Goal: Information Seeking & Learning: Learn about a topic

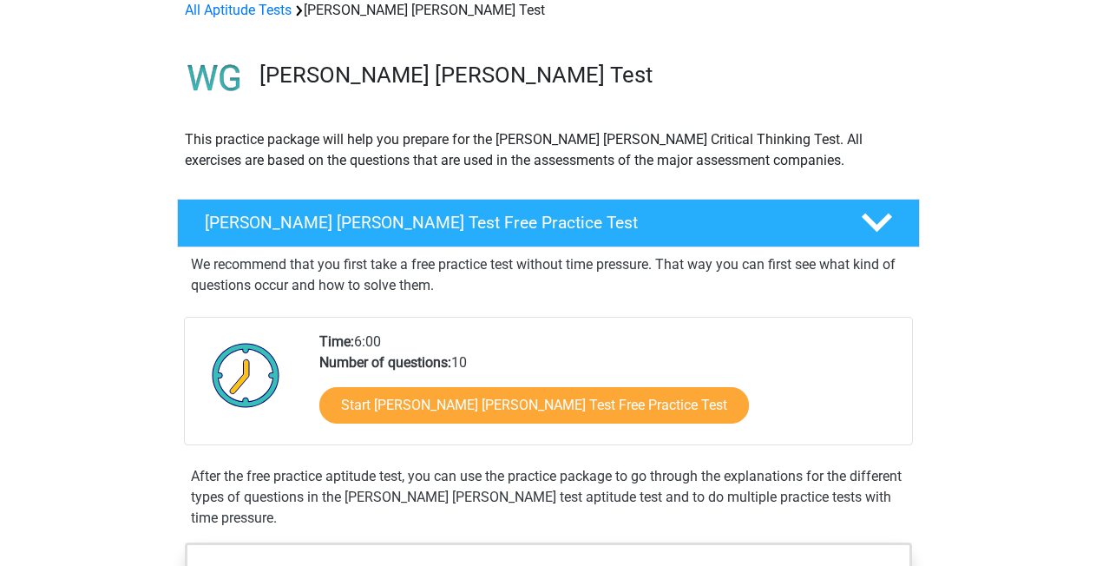
scroll to position [105, 0]
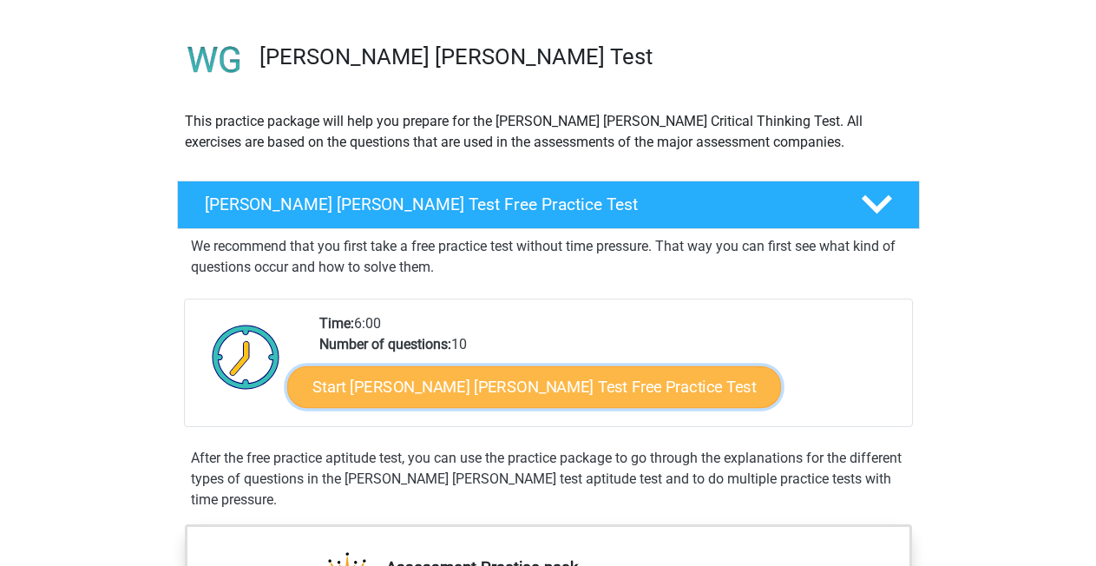
click at [423, 389] on link "Start Watson Glaser Test Free Practice Test" at bounding box center [534, 387] width 494 height 42
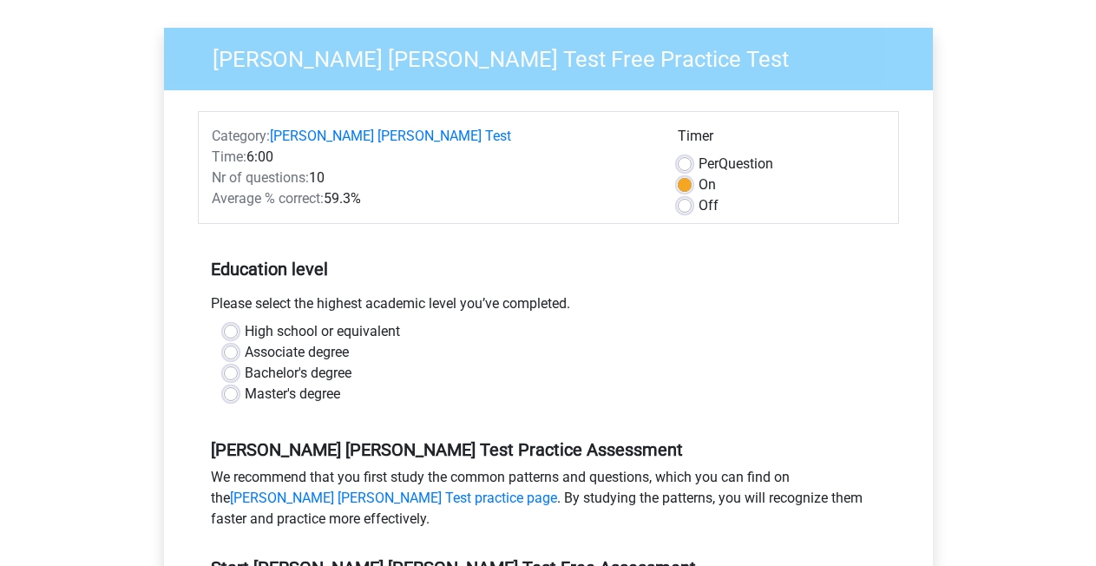
scroll to position [246, 0]
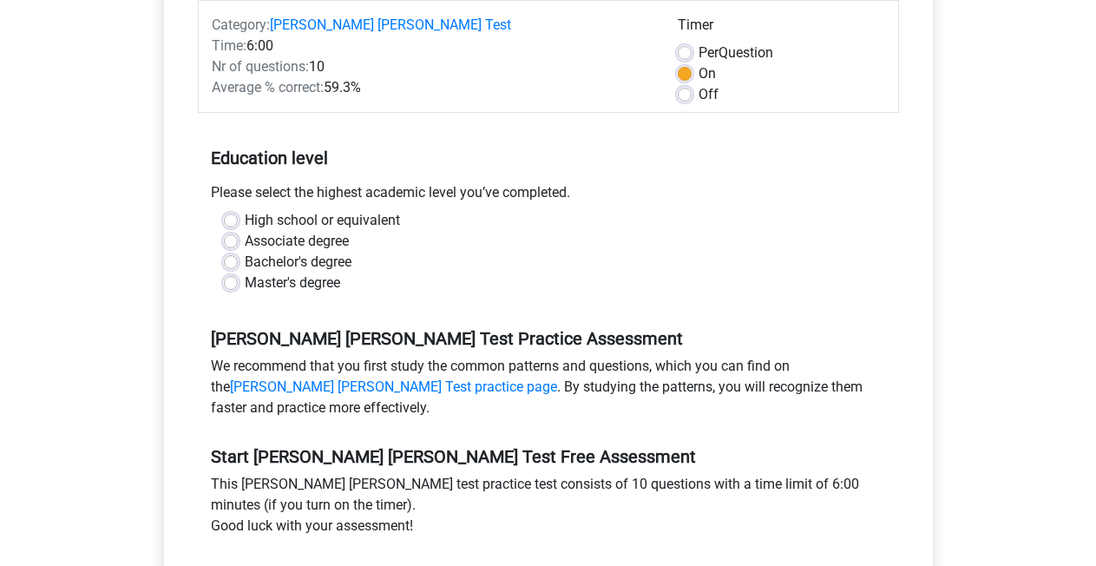
click at [245, 272] on label "Master's degree" at bounding box center [292, 282] width 95 height 21
click at [229, 272] on input "Master's degree" at bounding box center [231, 280] width 14 height 17
radio input "true"
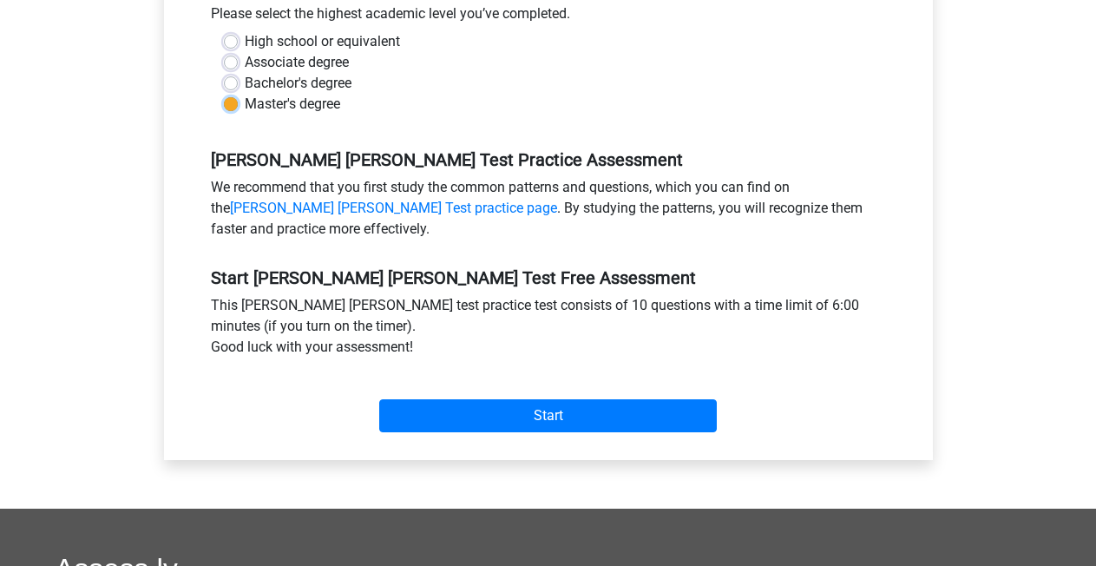
scroll to position [448, 0]
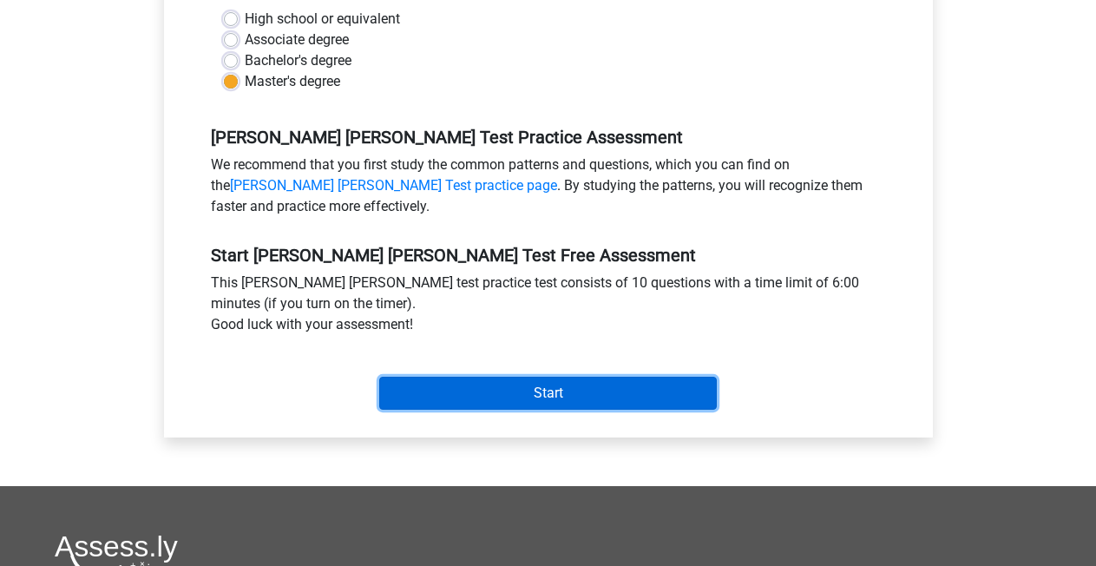
click at [549, 377] on input "Start" at bounding box center [548, 393] width 338 height 33
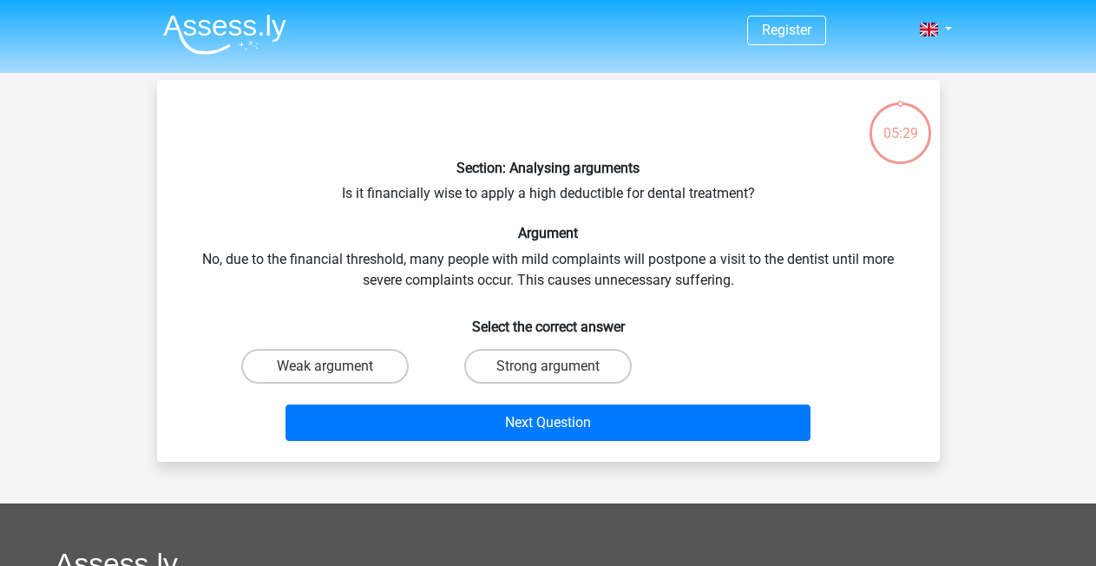
click at [326, 368] on input "Weak argument" at bounding box center [330, 371] width 11 height 11
radio input "true"
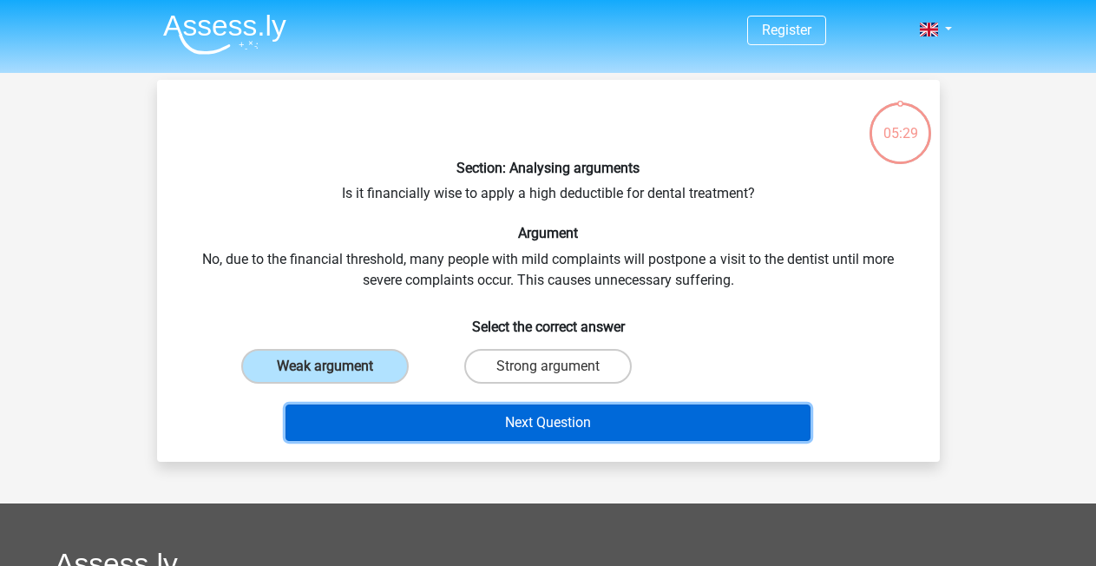
click at [607, 421] on button "Next Question" at bounding box center [547, 422] width 525 height 36
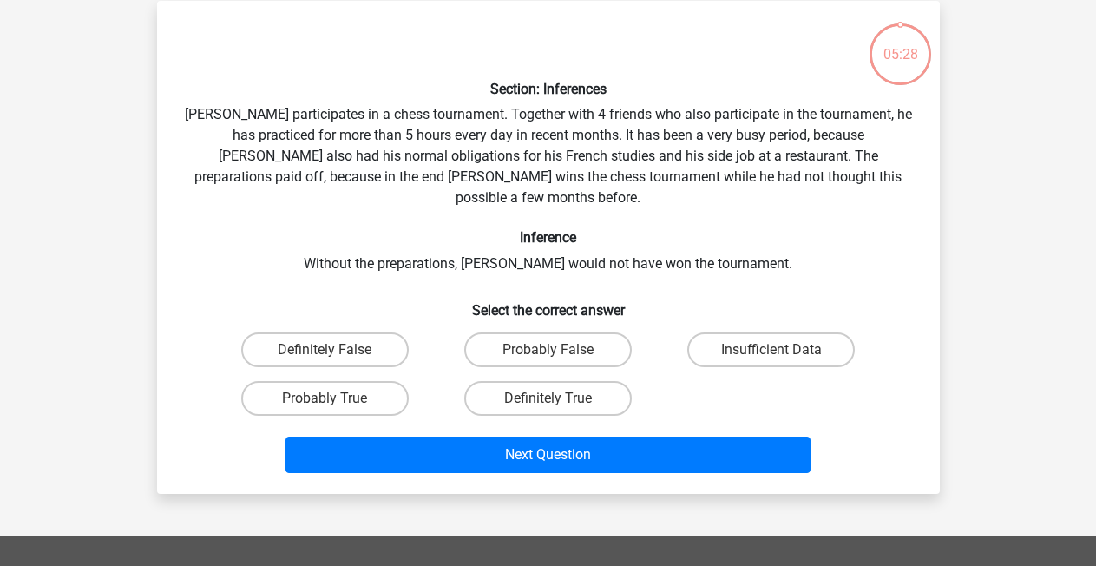
scroll to position [80, 0]
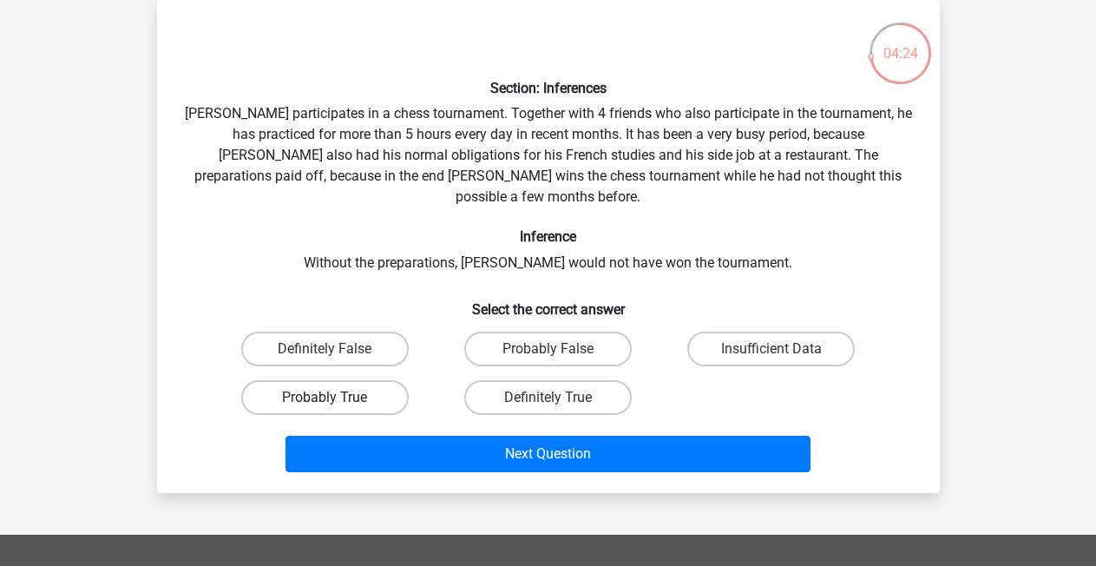
click at [285, 380] on label "Probably True" at bounding box center [324, 397] width 167 height 35
click at [325, 397] on input "Probably True" at bounding box center [330, 402] width 11 height 11
radio input "true"
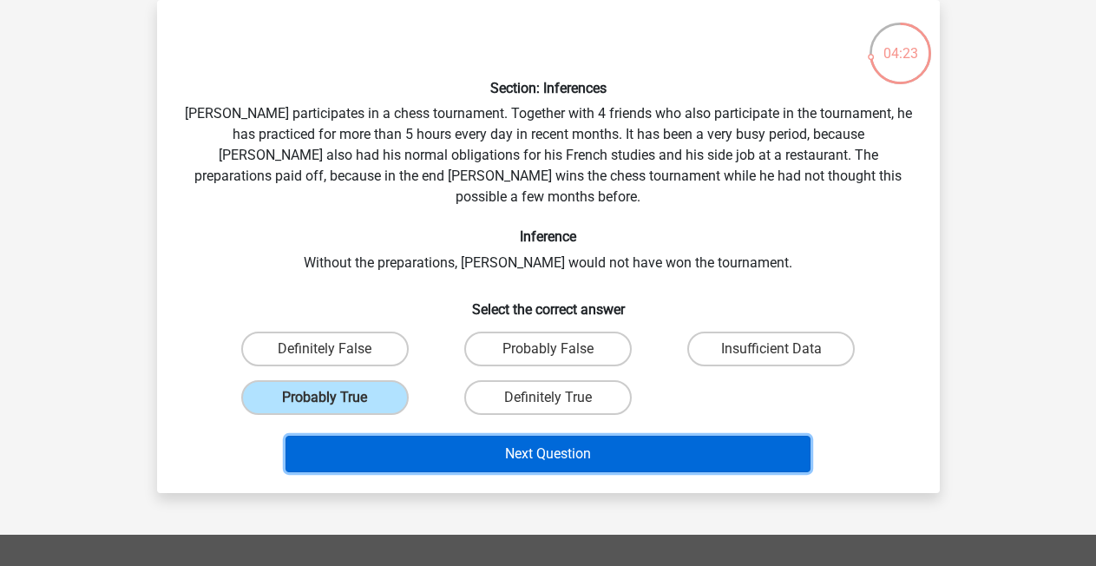
click at [616, 442] on button "Next Question" at bounding box center [547, 454] width 525 height 36
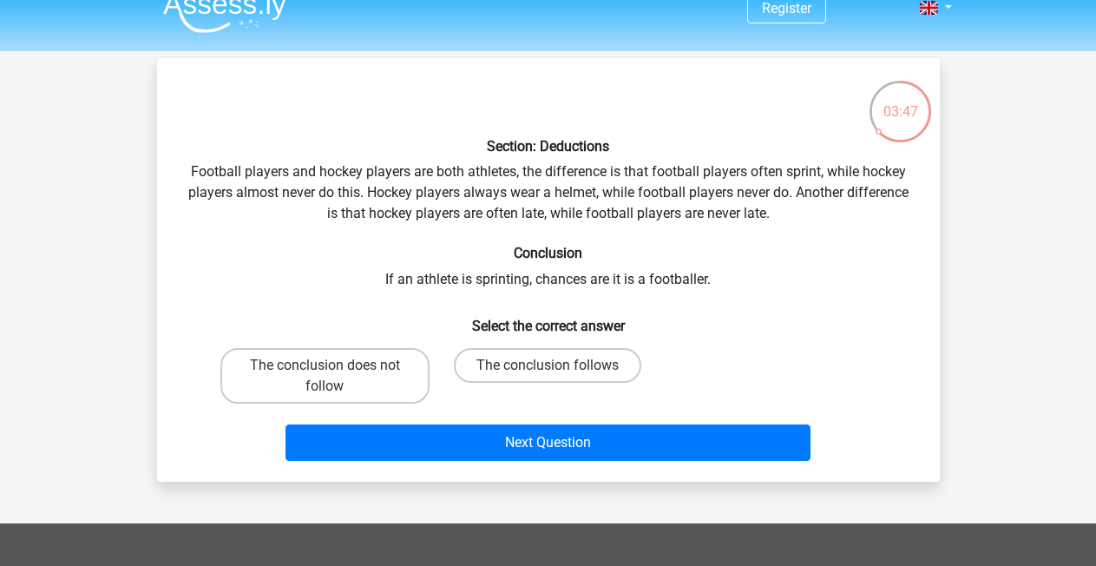
scroll to position [23, 0]
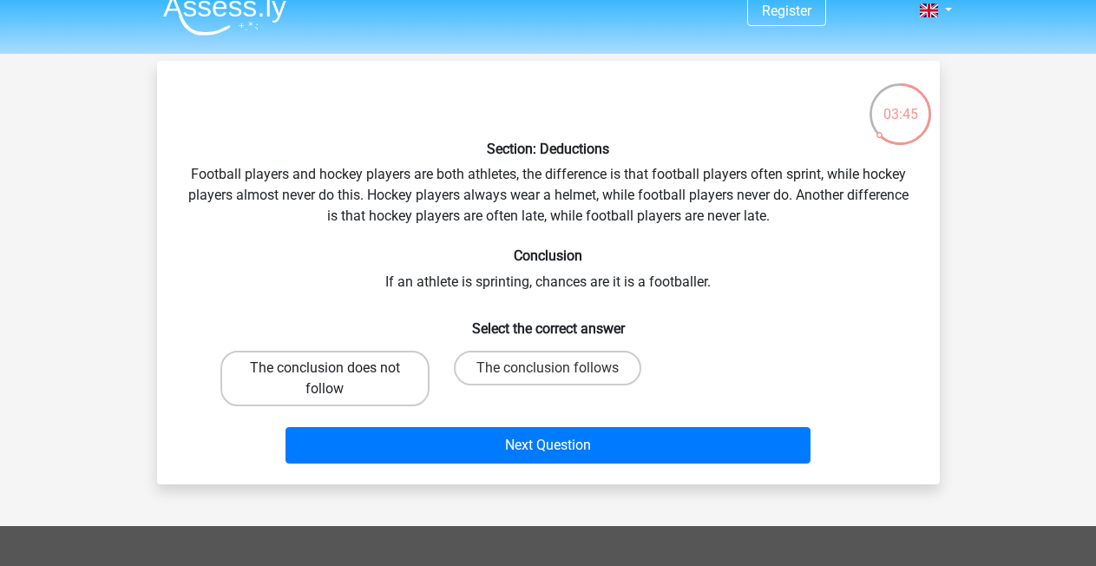
drag, startPoint x: 342, startPoint y: 372, endPoint x: 392, endPoint y: 391, distance: 53.8
click at [342, 372] on label "The conclusion does not follow" at bounding box center [324, 379] width 209 height 56
click at [336, 372] on input "The conclusion does not follow" at bounding box center [330, 373] width 11 height 11
radio input "true"
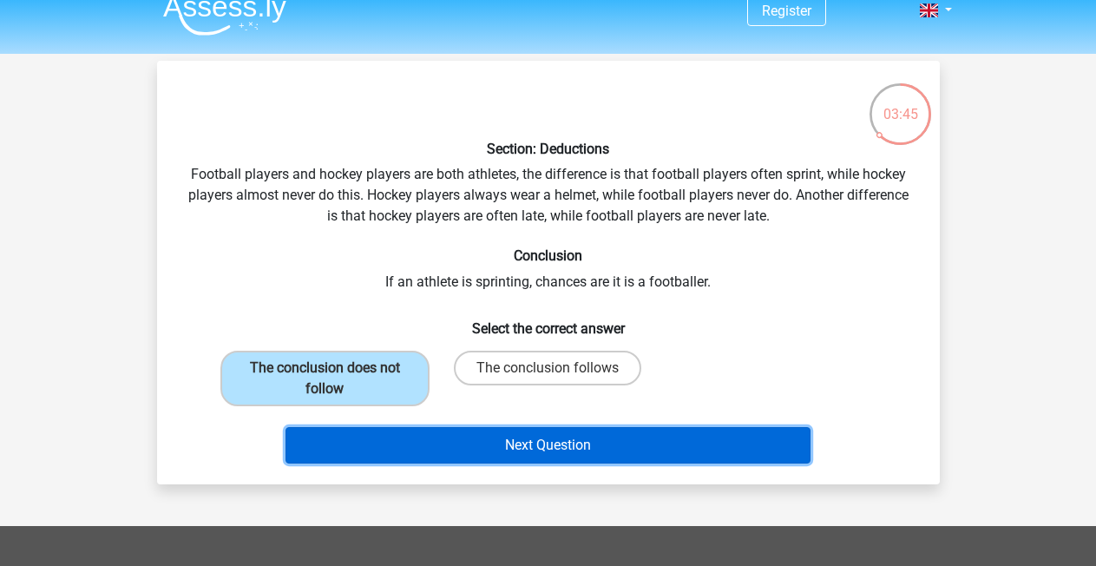
click at [646, 436] on button "Next Question" at bounding box center [547, 445] width 525 height 36
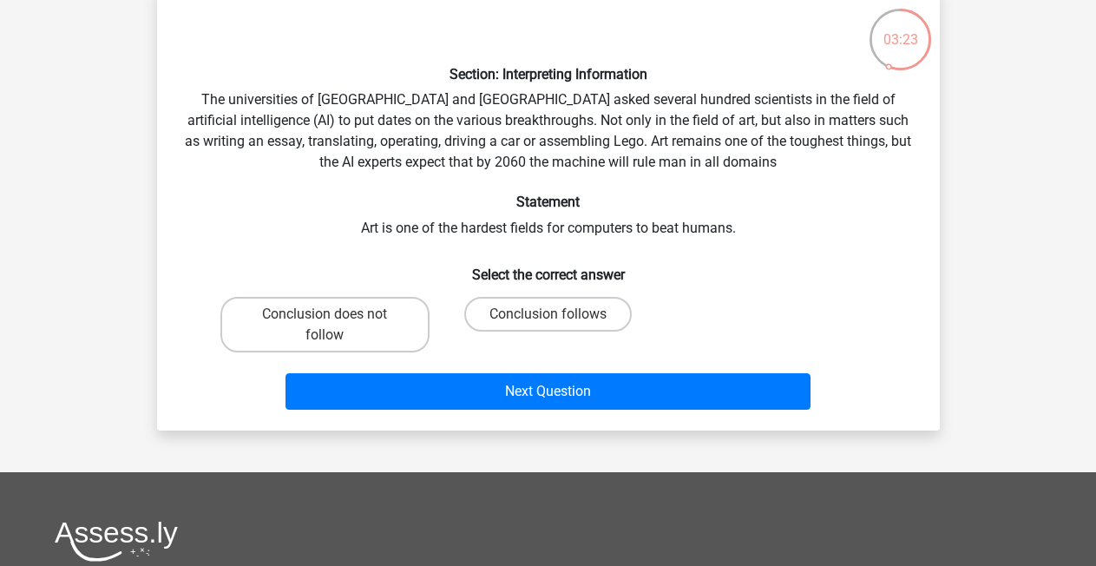
scroll to position [95, 0]
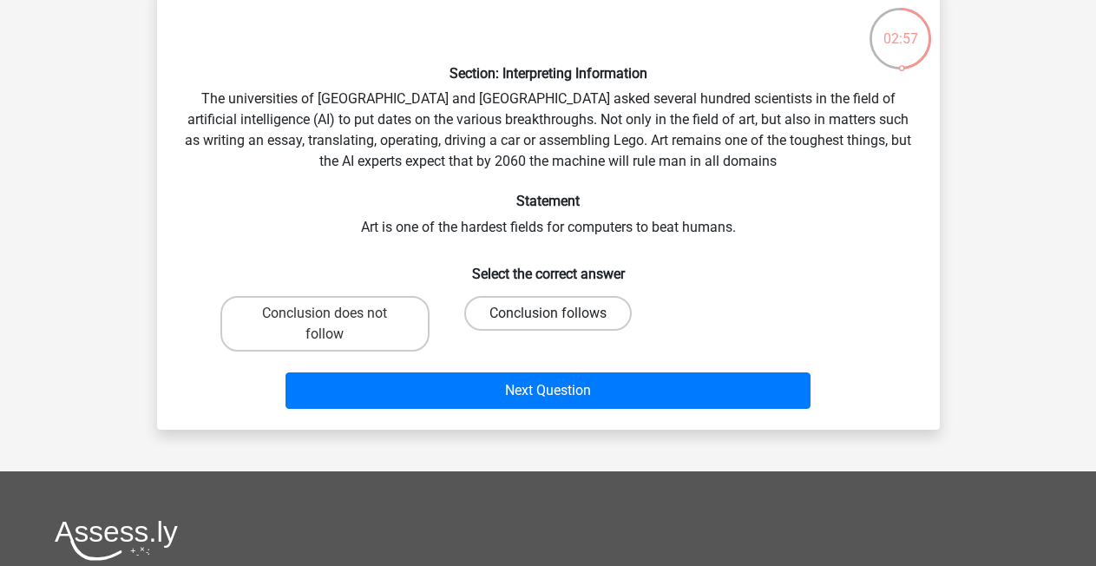
click at [574, 315] on label "Conclusion follows" at bounding box center [547, 313] width 167 height 35
click at [559, 315] on input "Conclusion follows" at bounding box center [553, 318] width 11 height 11
radio input "true"
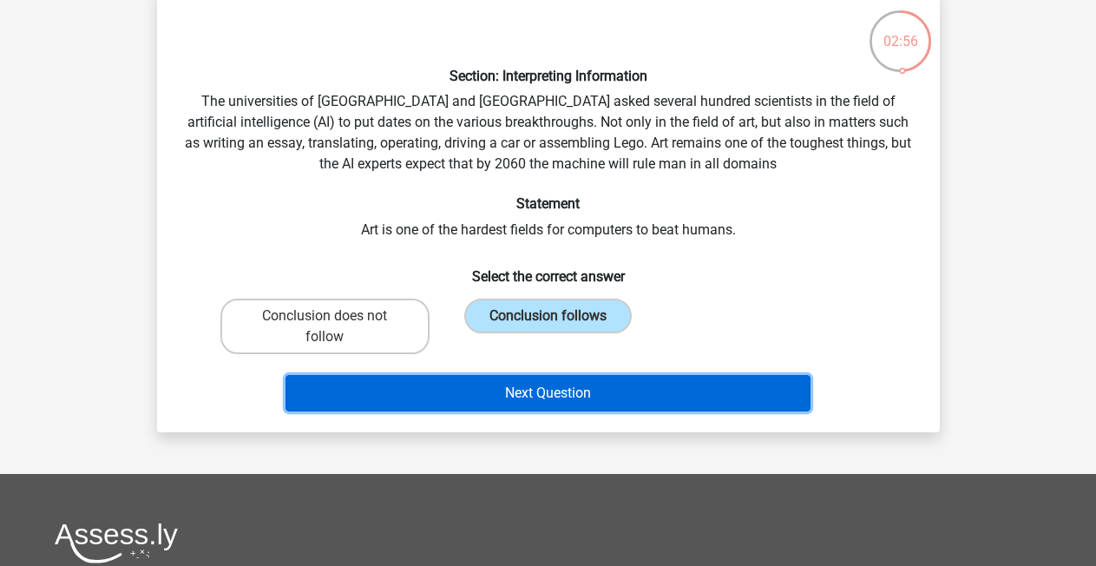
click at [624, 396] on button "Next Question" at bounding box center [547, 393] width 525 height 36
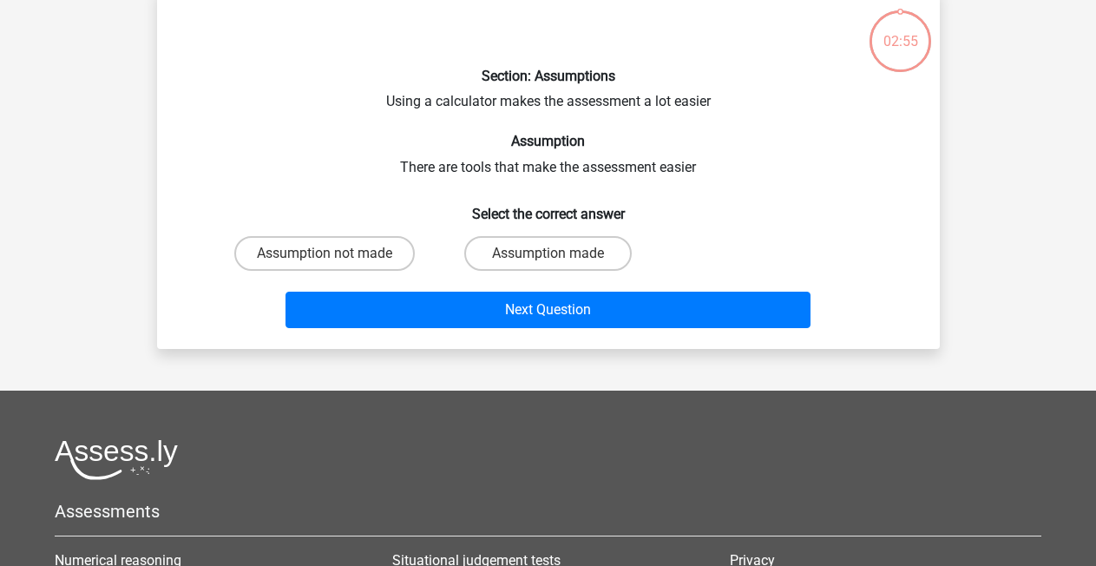
scroll to position [93, 0]
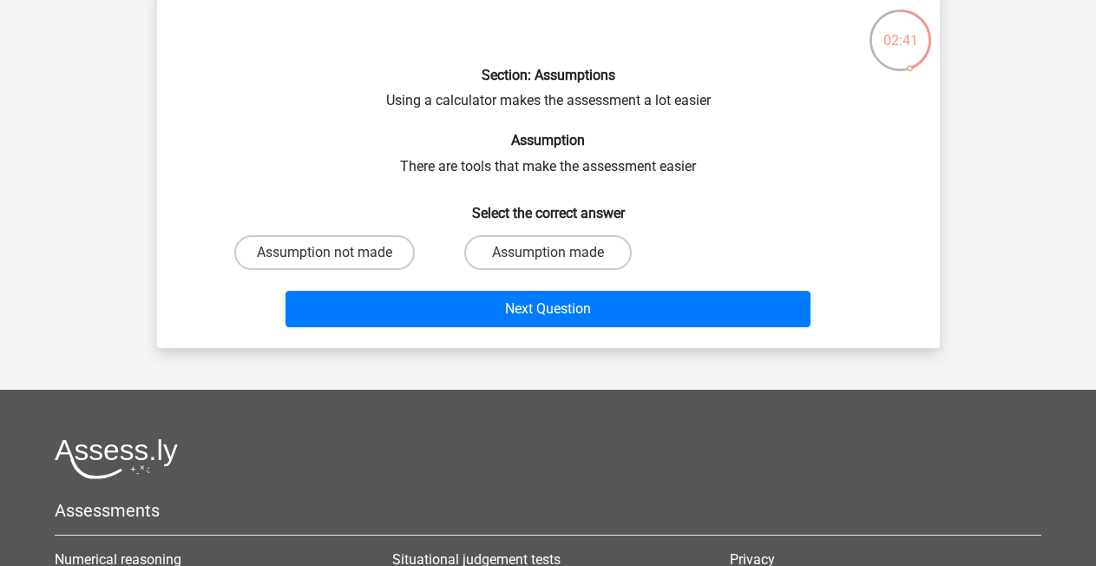
drag, startPoint x: 555, startPoint y: 259, endPoint x: 586, endPoint y: 277, distance: 35.4
click at [555, 259] on input "Assumption made" at bounding box center [553, 258] width 11 height 11
radio input "true"
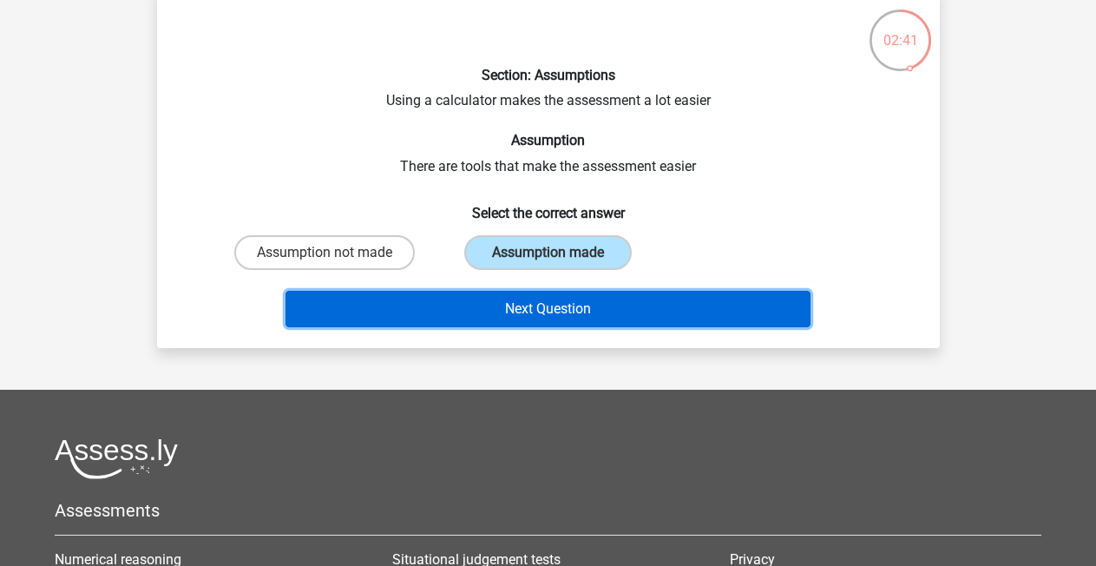
click at [671, 308] on button "Next Question" at bounding box center [547, 309] width 525 height 36
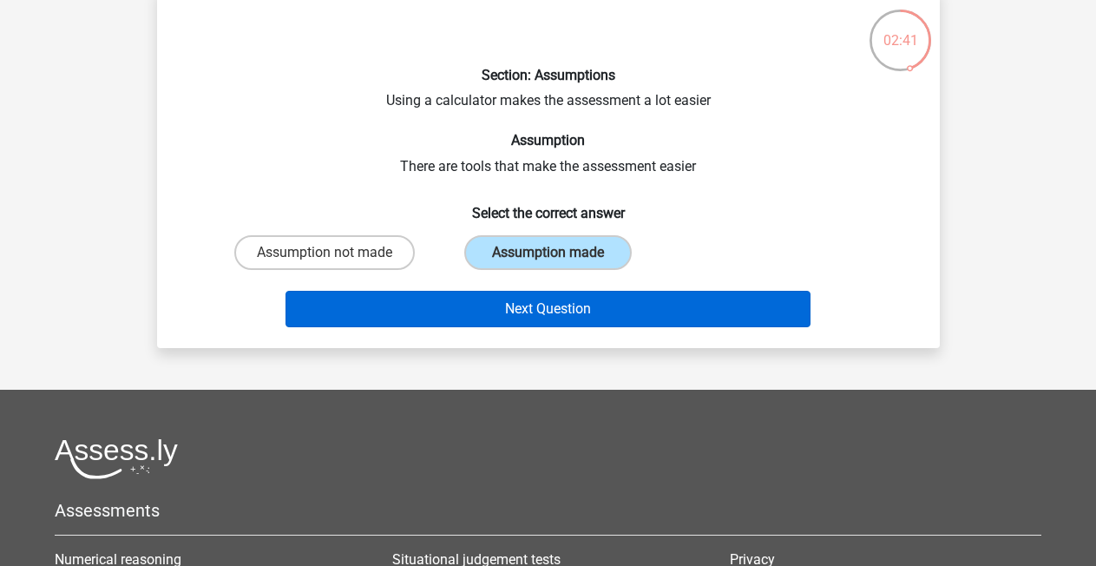
scroll to position [80, 0]
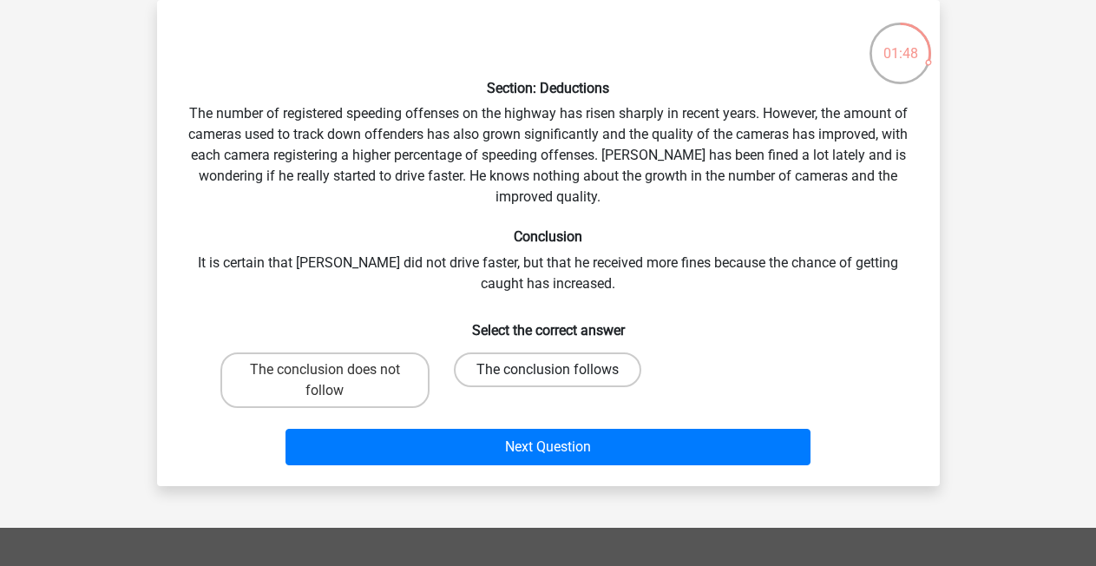
click at [500, 370] on label "The conclusion follows" at bounding box center [547, 369] width 187 height 35
click at [548, 370] on input "The conclusion follows" at bounding box center [553, 375] width 11 height 11
radio input "true"
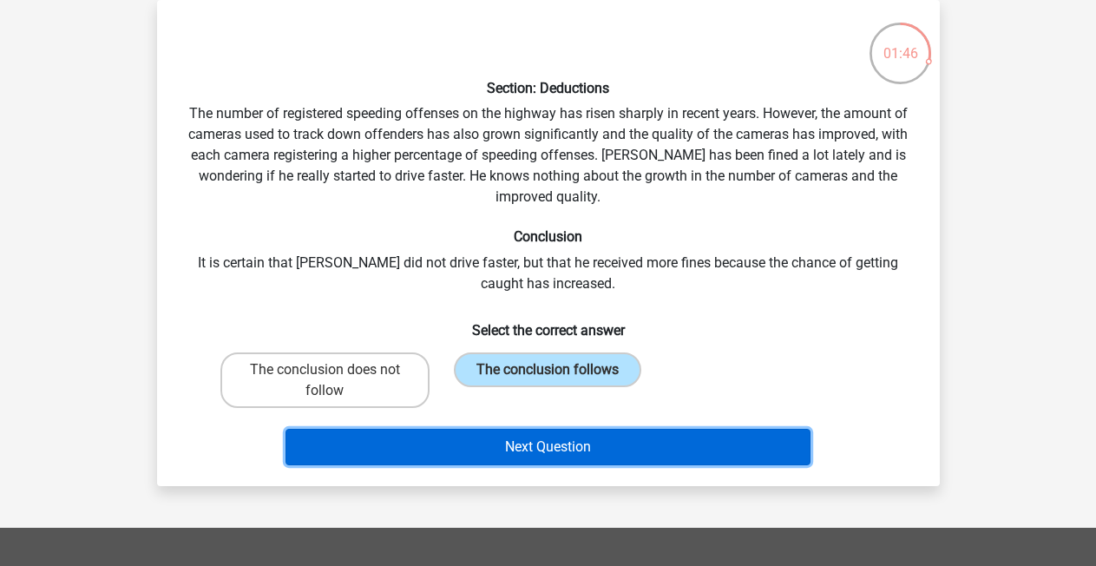
click at [548, 448] on button "Next Question" at bounding box center [547, 447] width 525 height 36
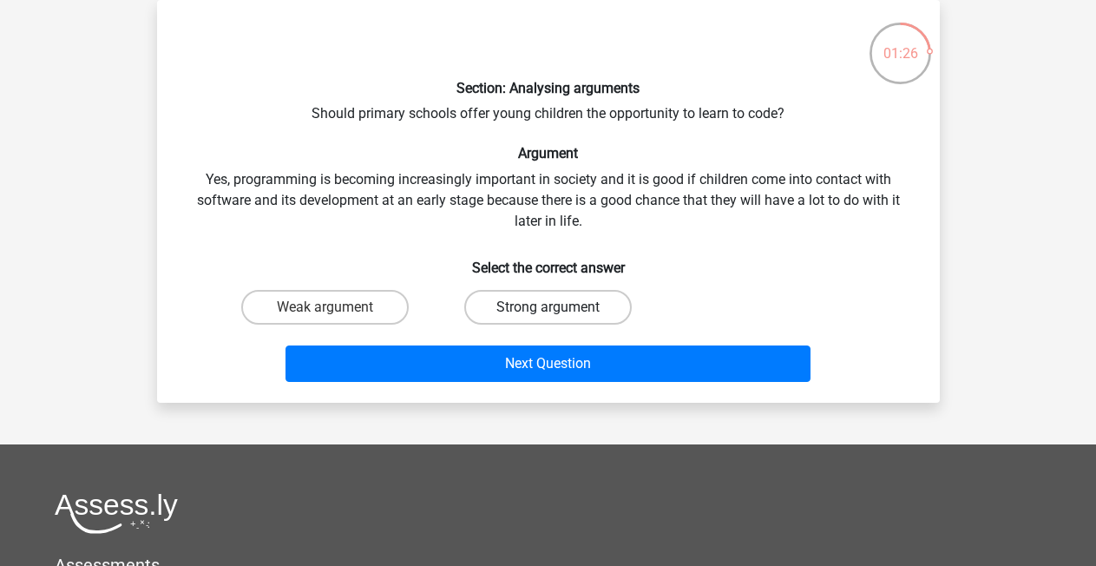
click at [485, 305] on label "Strong argument" at bounding box center [547, 307] width 167 height 35
click at [548, 307] on input "Strong argument" at bounding box center [553, 312] width 11 height 11
radio input "true"
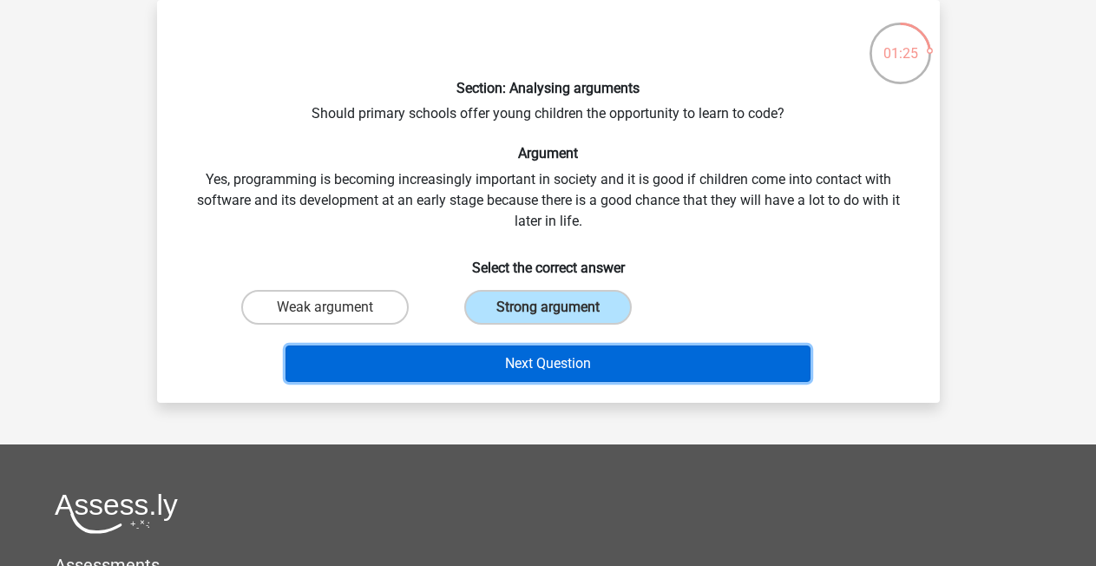
click at [540, 369] on button "Next Question" at bounding box center [547, 363] width 525 height 36
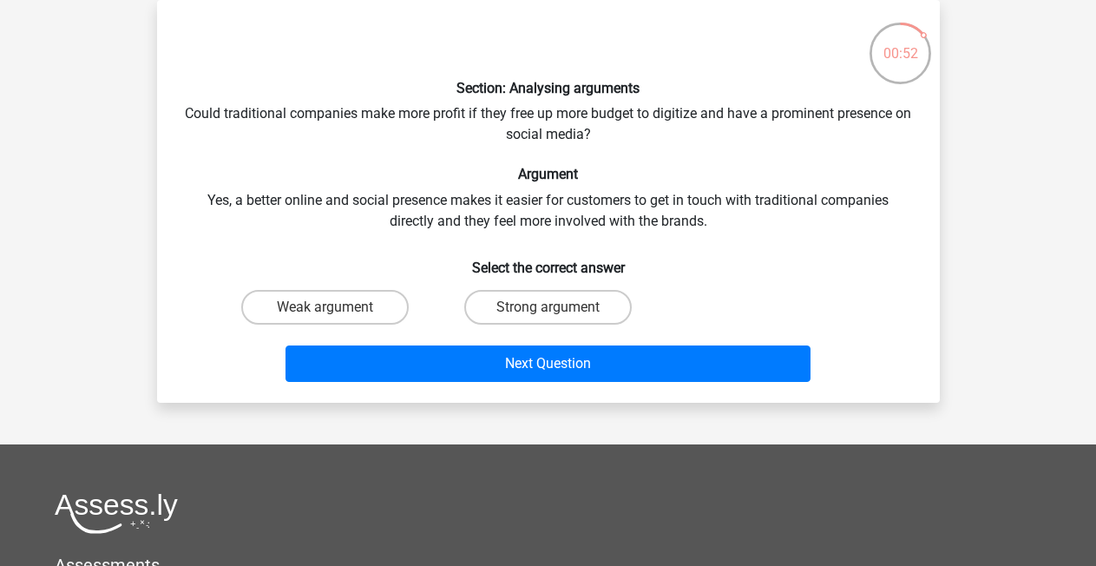
drag, startPoint x: 325, startPoint y: 309, endPoint x: 335, endPoint y: 310, distance: 9.6
click at [326, 309] on input "Weak argument" at bounding box center [330, 312] width 11 height 11
radio input "true"
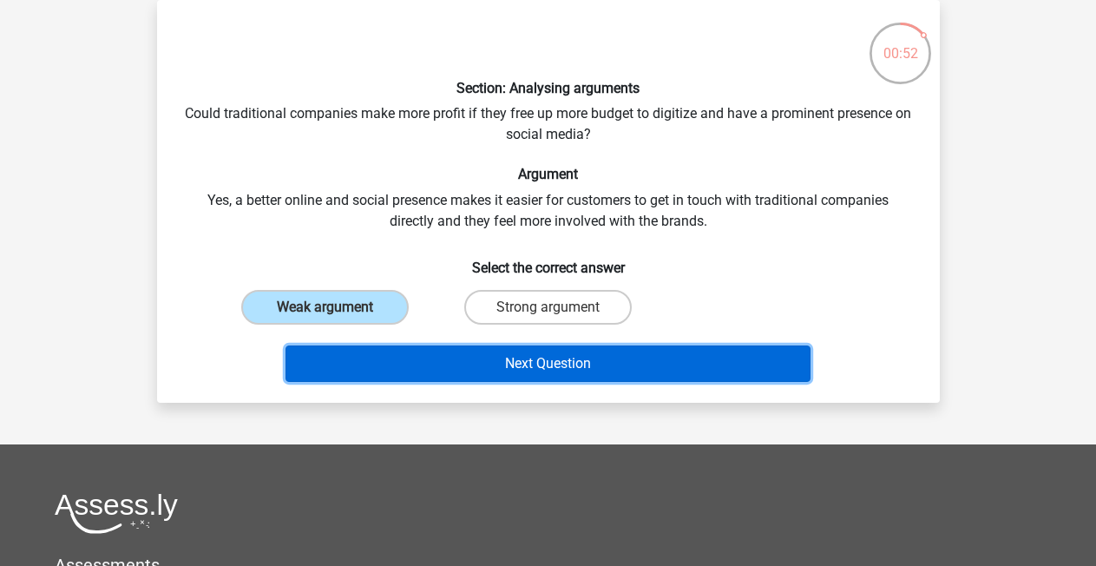
click at [557, 365] on button "Next Question" at bounding box center [547, 363] width 525 height 36
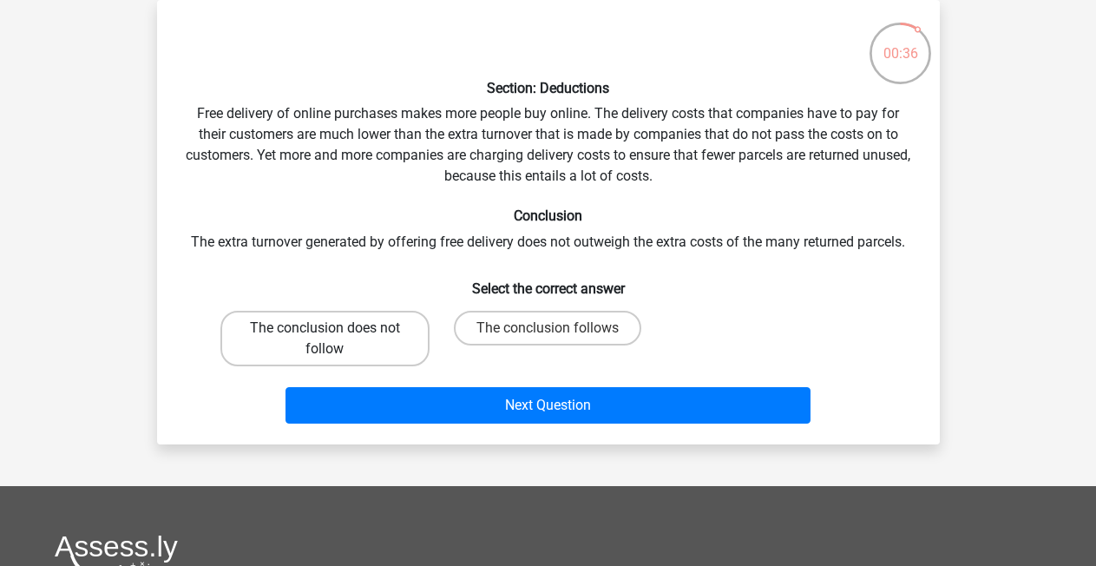
click at [261, 331] on label "The conclusion does not follow" at bounding box center [324, 339] width 209 height 56
click at [325, 331] on input "The conclusion does not follow" at bounding box center [330, 333] width 11 height 11
radio input "true"
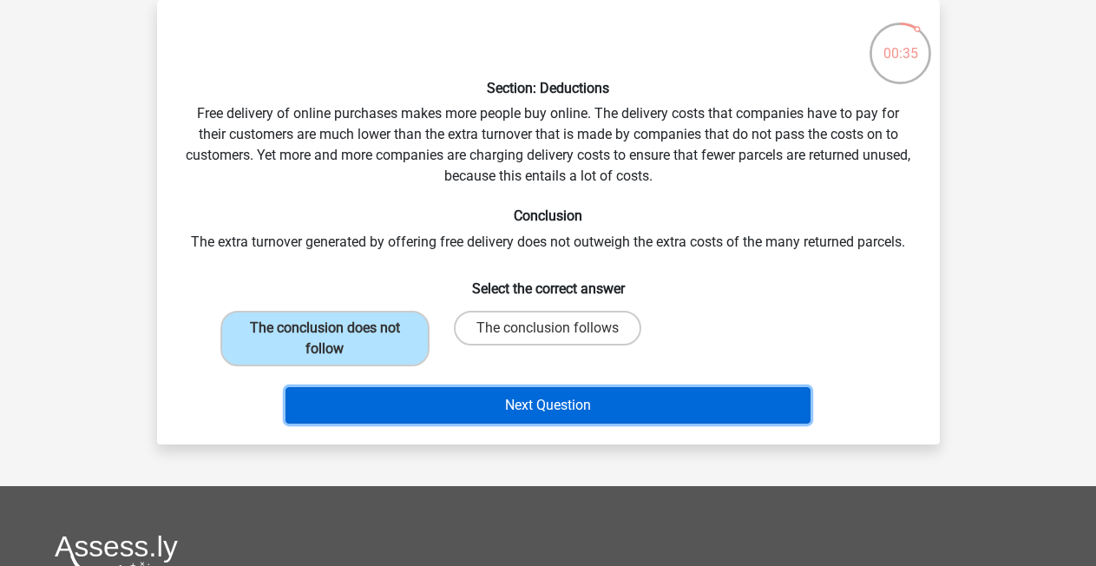
click at [567, 404] on button "Next Question" at bounding box center [547, 405] width 525 height 36
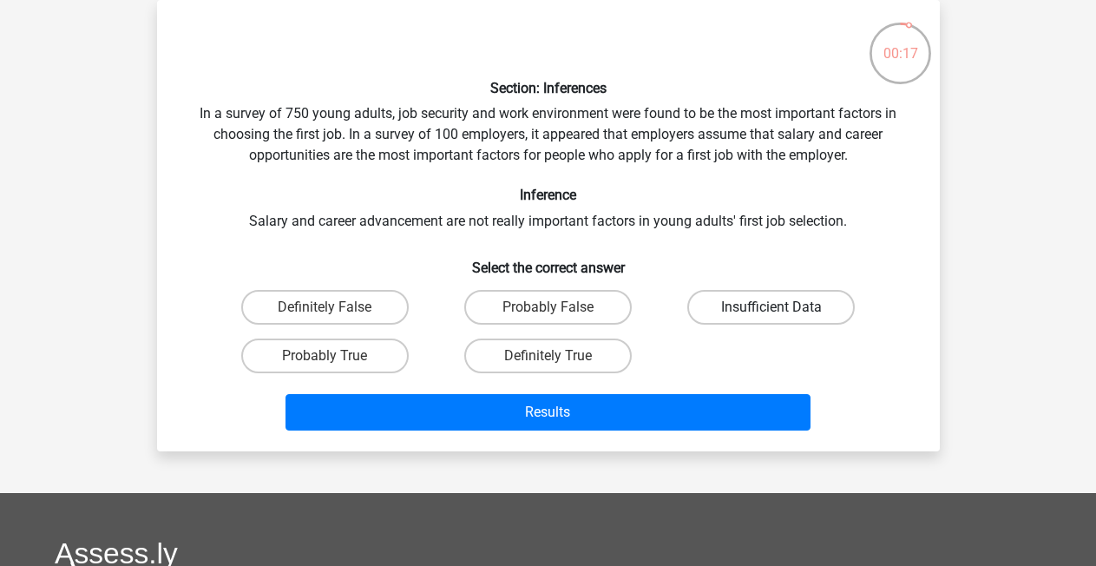
drag, startPoint x: 792, startPoint y: 310, endPoint x: 735, endPoint y: 382, distance: 92.0
click at [792, 310] on label "Insufficient Data" at bounding box center [770, 307] width 167 height 35
click at [783, 310] on input "Insufficient Data" at bounding box center [776, 312] width 11 height 11
radio input "true"
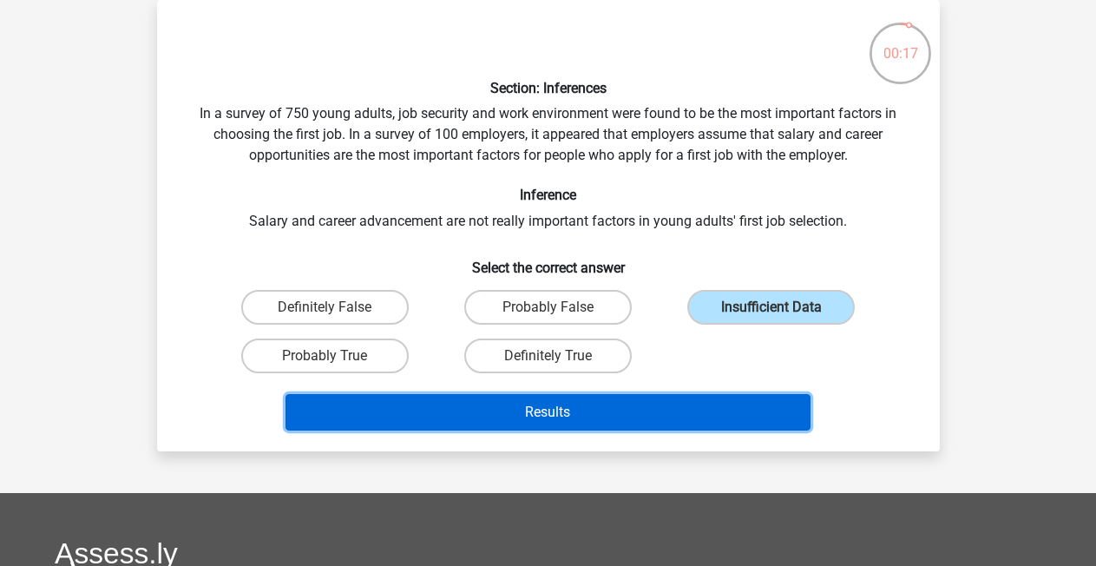
click at [682, 408] on button "Results" at bounding box center [547, 412] width 525 height 36
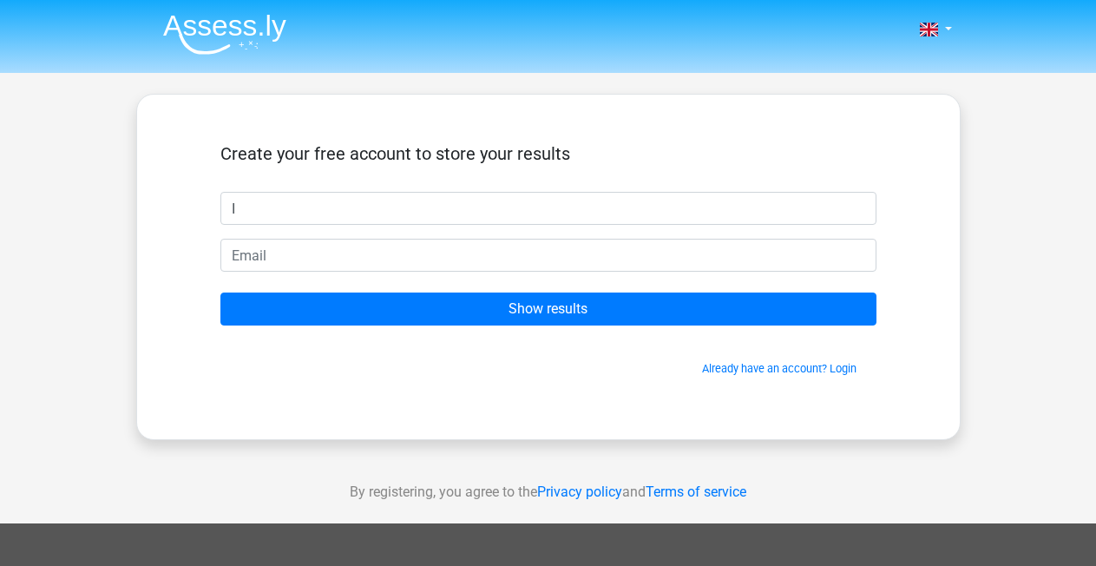
type input "I"
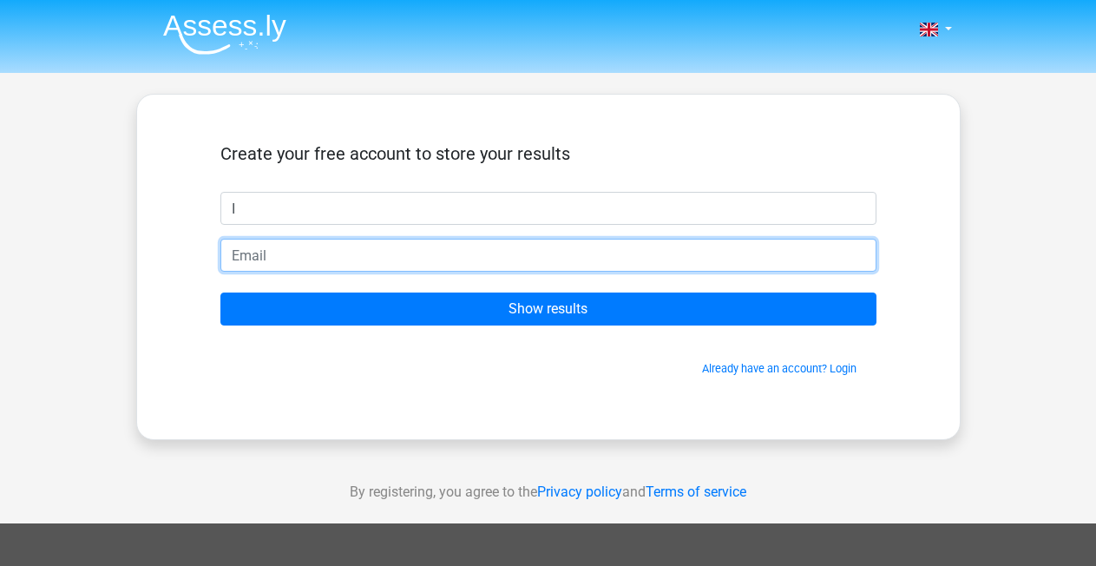
click at [347, 252] on input "email" at bounding box center [548, 255] width 656 height 33
type input "[EMAIL_ADDRESS][DOMAIN_NAME]"
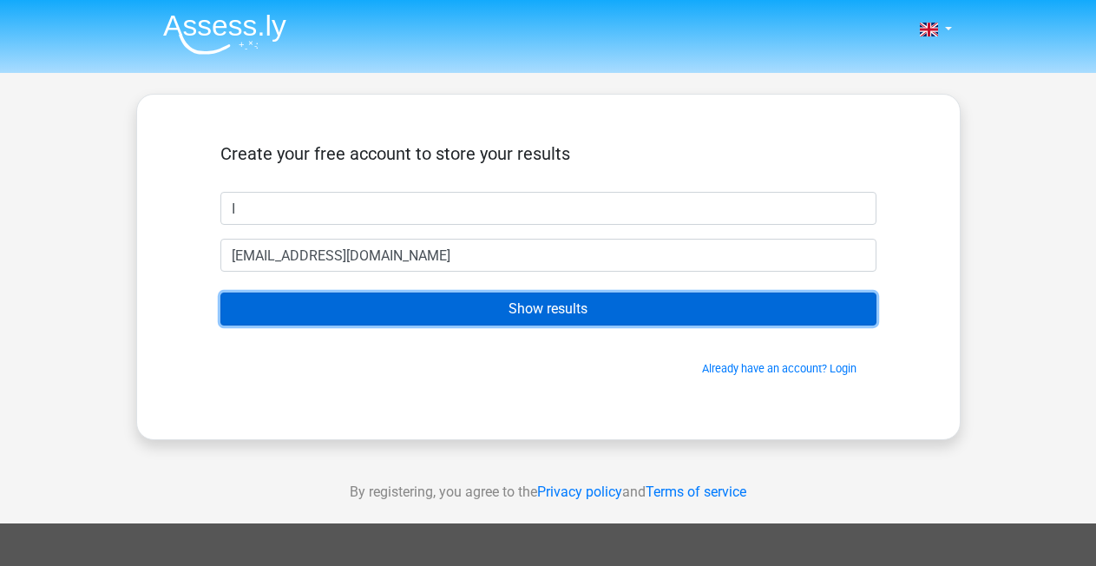
click at [580, 315] on input "Show results" at bounding box center [548, 308] width 656 height 33
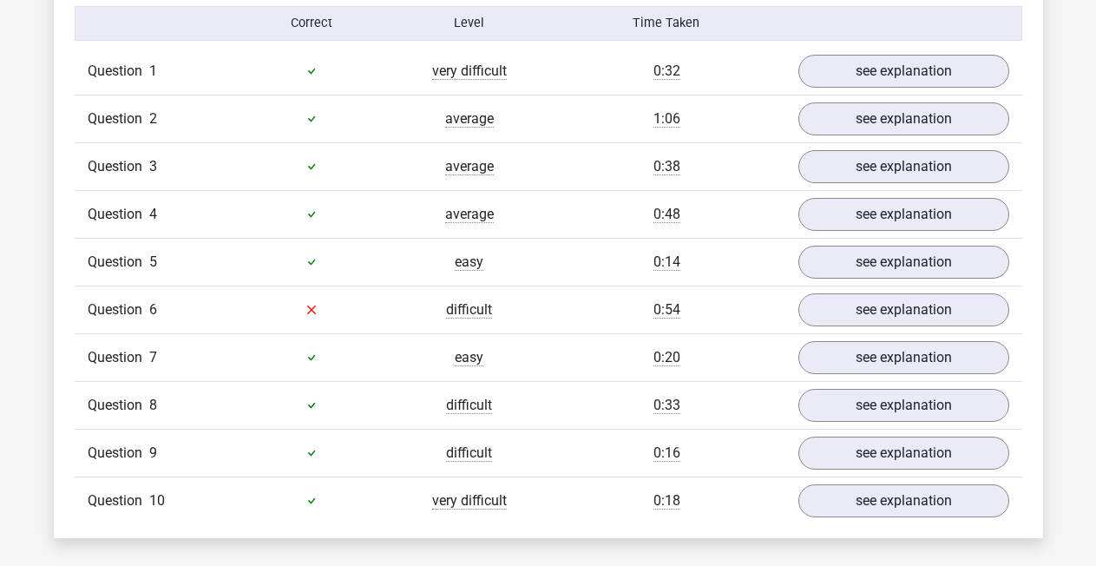
scroll to position [1405, 0]
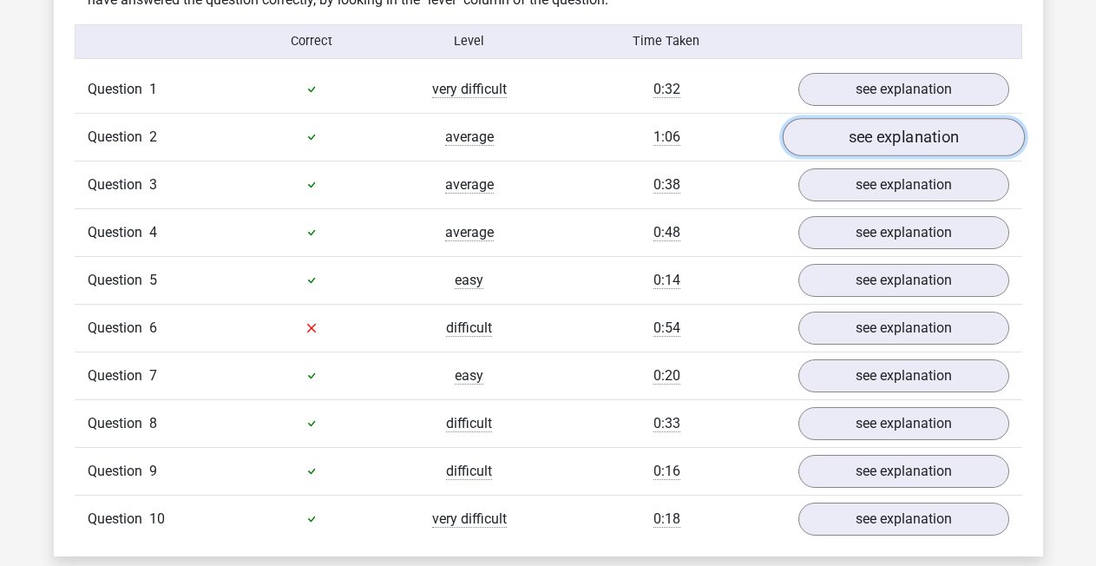
click at [873, 127] on link "see explanation" at bounding box center [903, 137] width 242 height 38
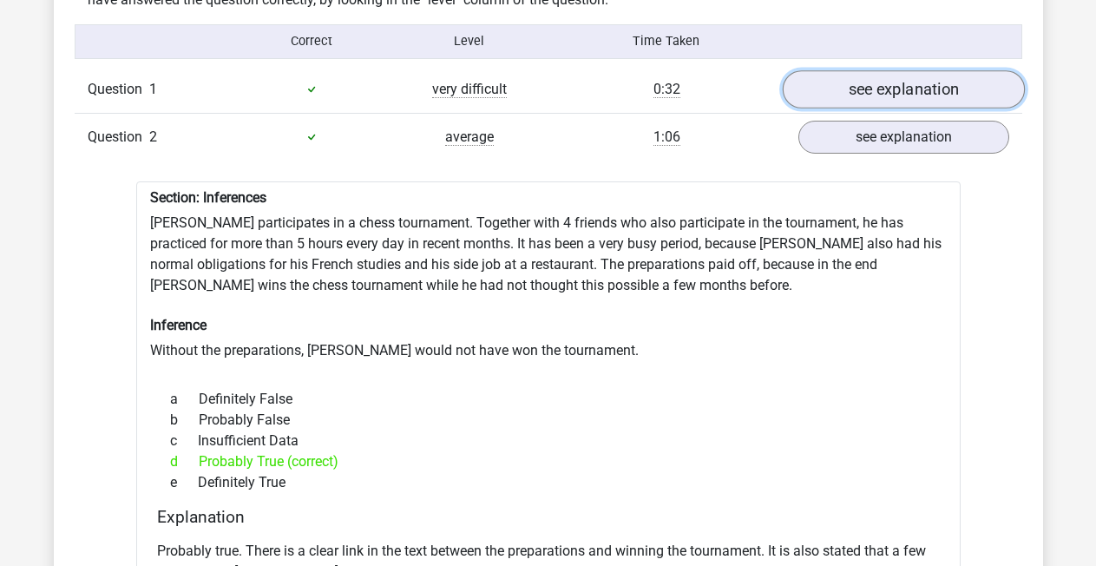
click at [879, 80] on link "see explanation" at bounding box center [903, 89] width 242 height 38
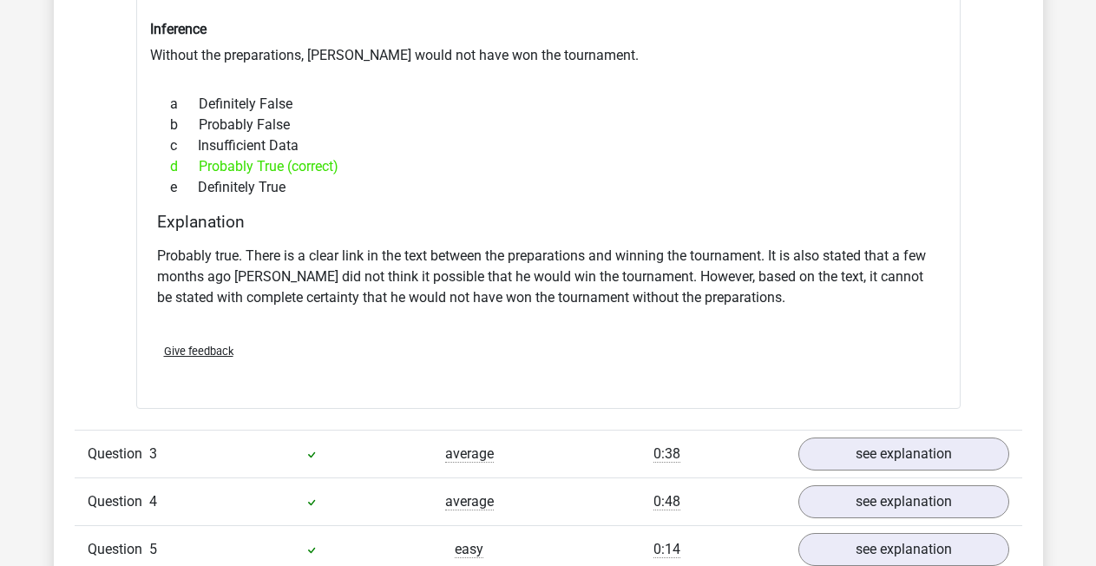
scroll to position [2403, 0]
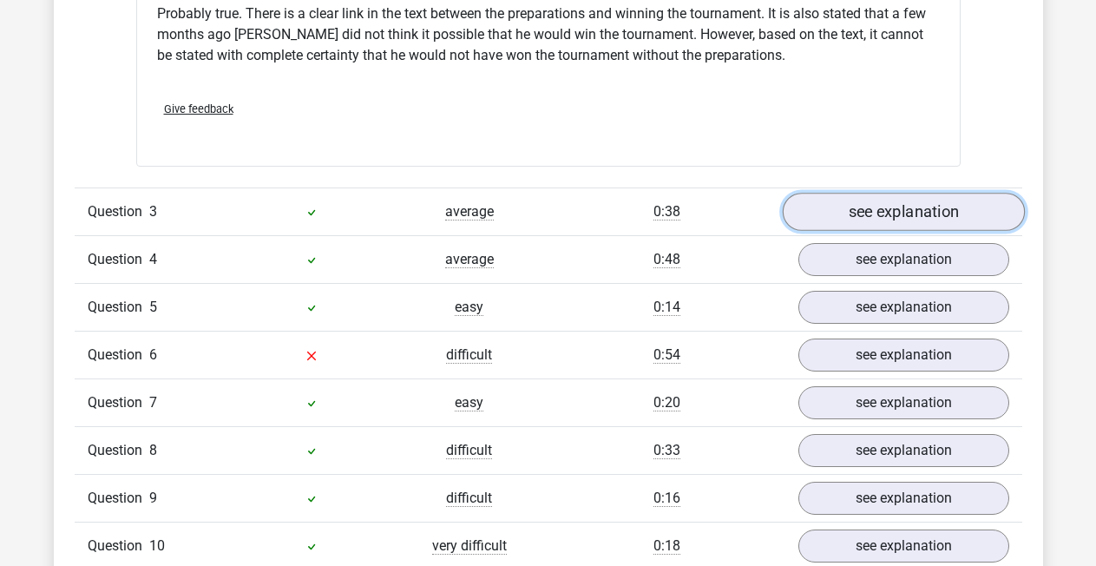
click at [869, 203] on link "see explanation" at bounding box center [903, 212] width 242 height 38
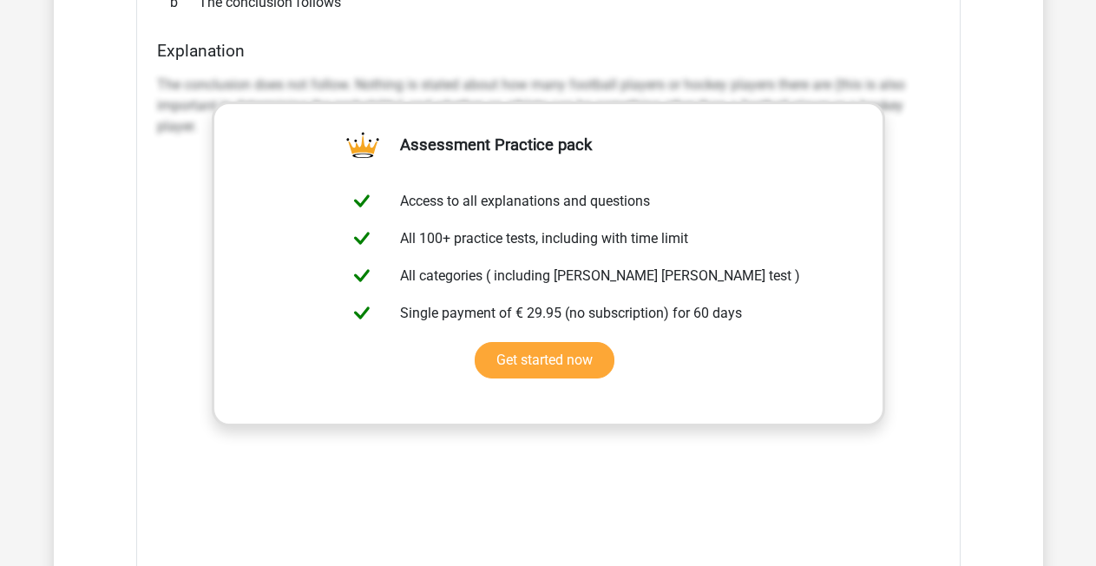
scroll to position [2876, 0]
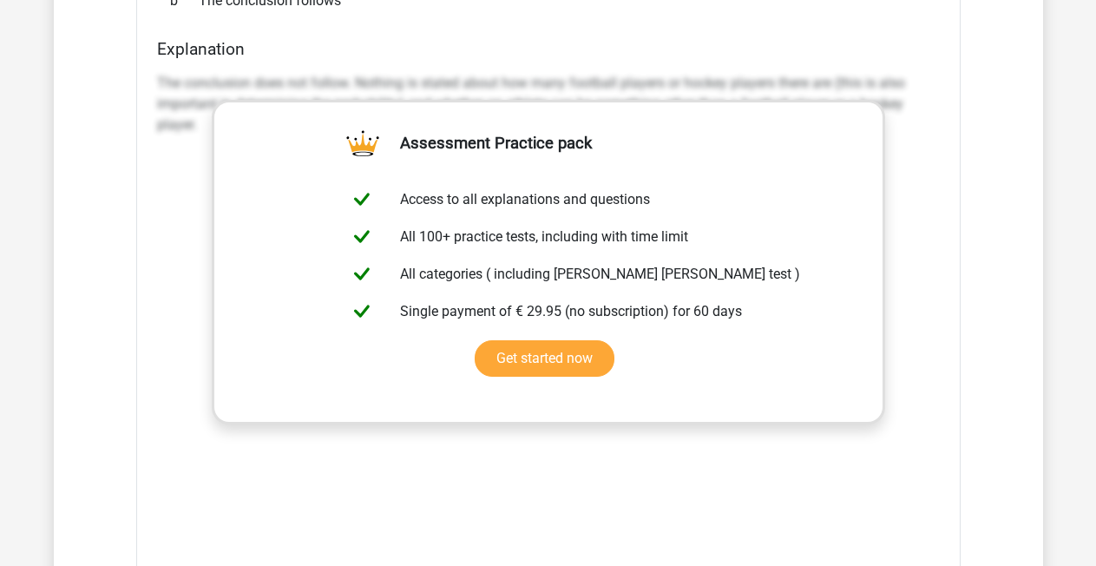
click at [936, 174] on div "The conclusion does not follow. Nothing is stated about how many football playe…" at bounding box center [548, 326] width 783 height 521
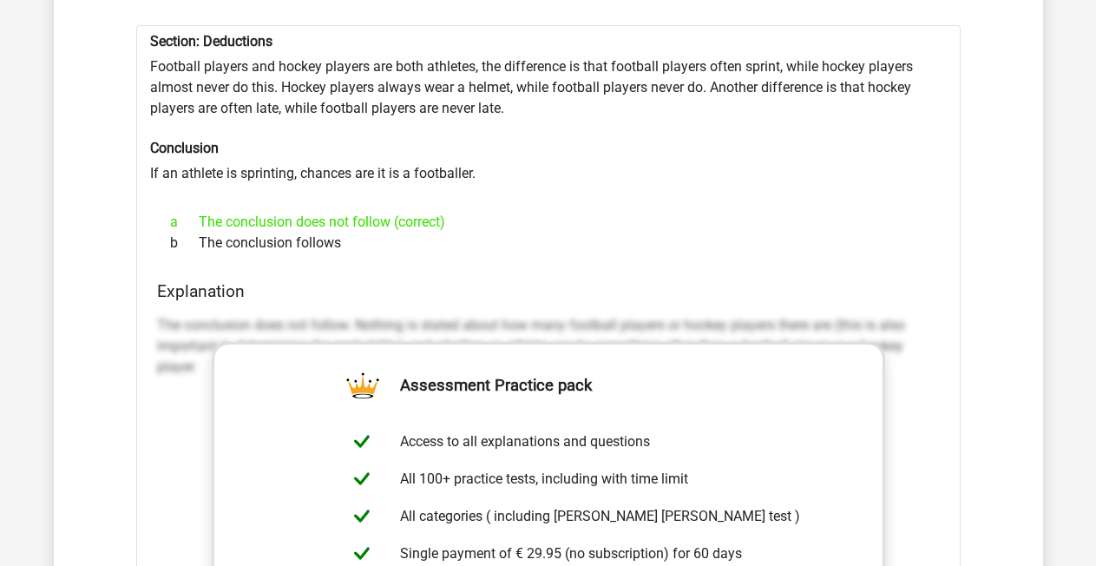
scroll to position [2638, 0]
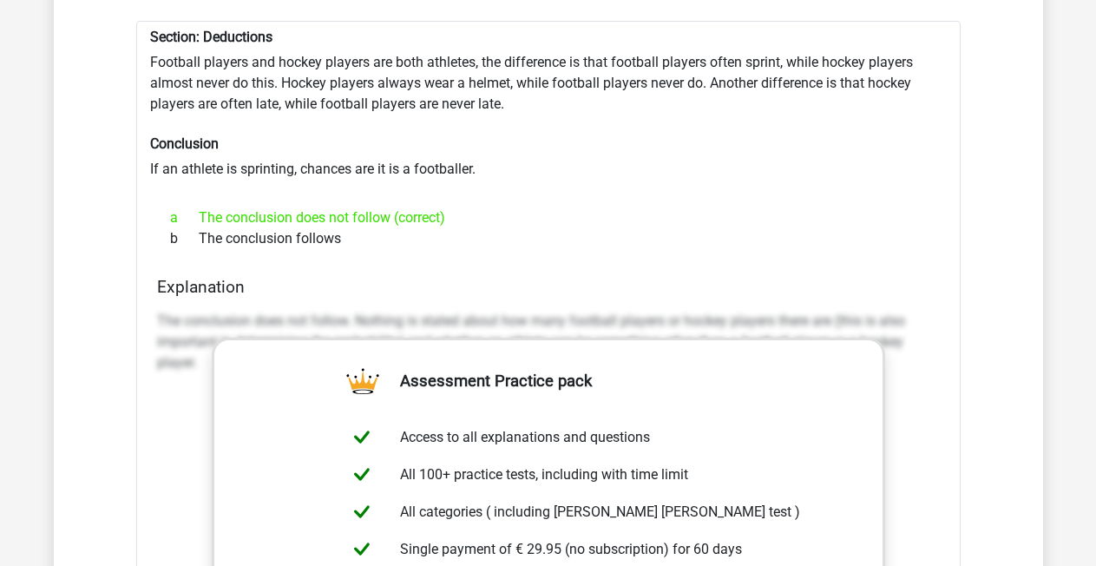
click at [664, 183] on div "Section: Deductions Football players and hockey players are both athletes, the …" at bounding box center [548, 463] width 824 height 884
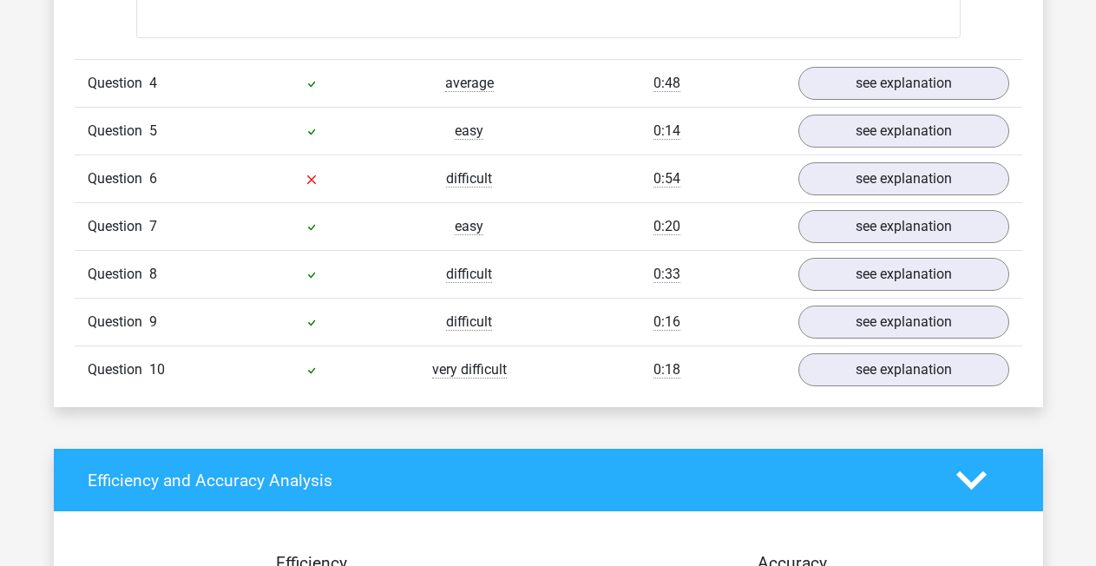
scroll to position [3519, 0]
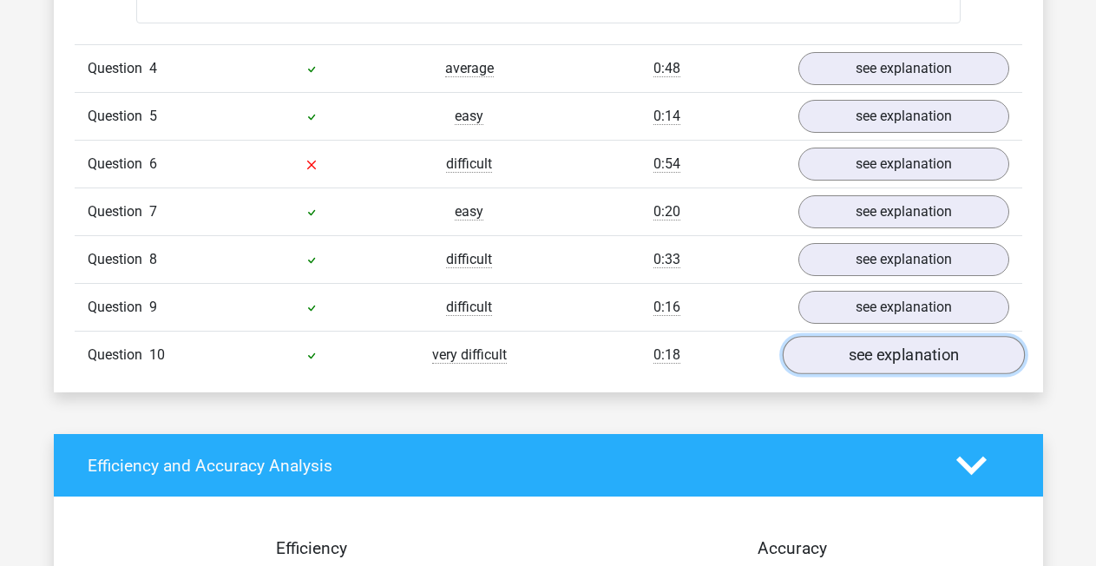
click at [871, 344] on link "see explanation" at bounding box center [903, 356] width 242 height 38
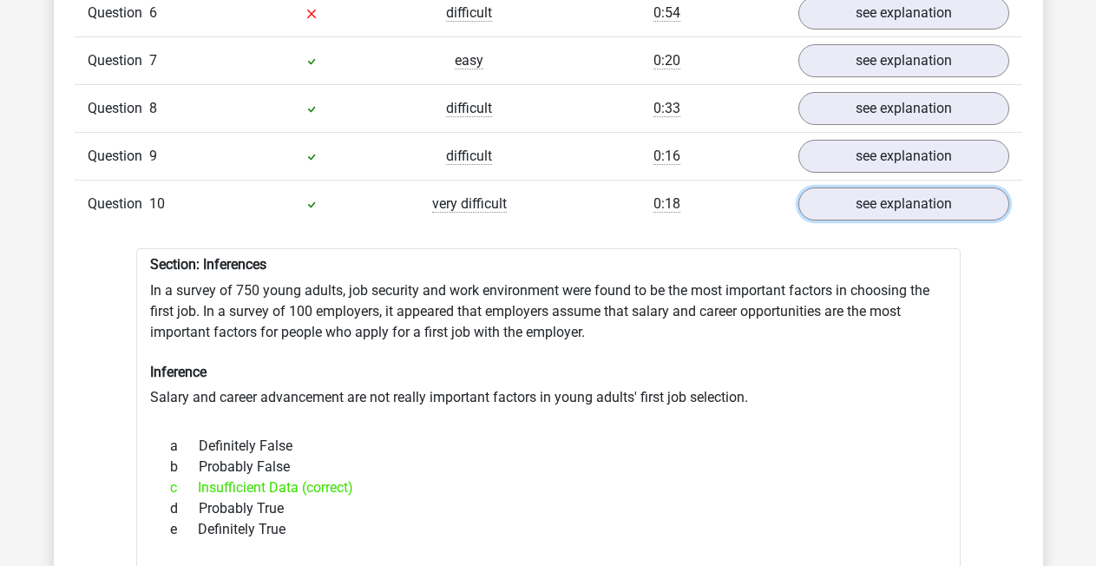
scroll to position [3628, 0]
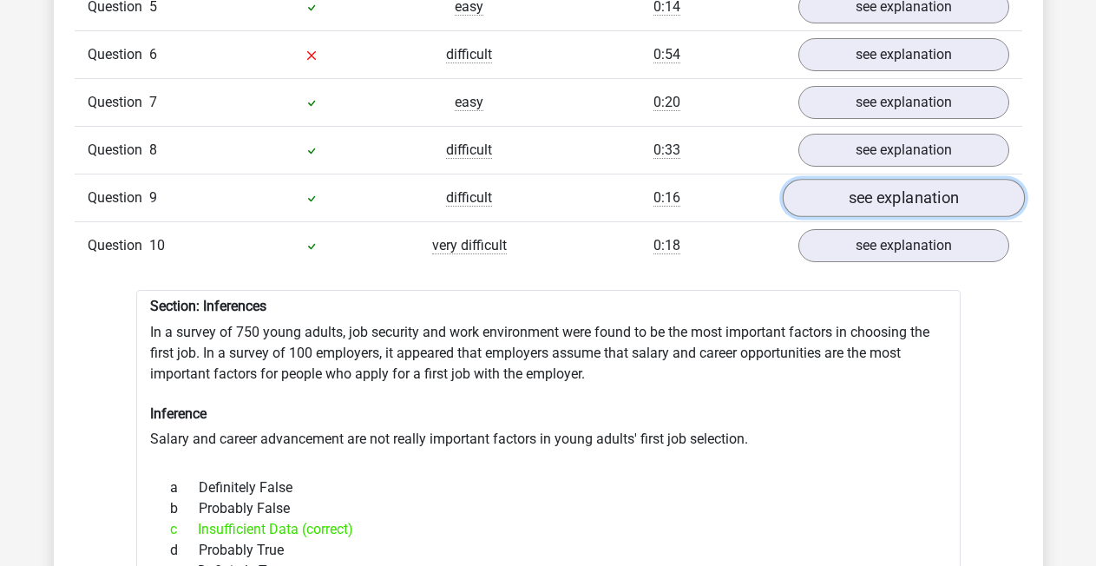
click at [885, 191] on link "see explanation" at bounding box center [903, 199] width 242 height 38
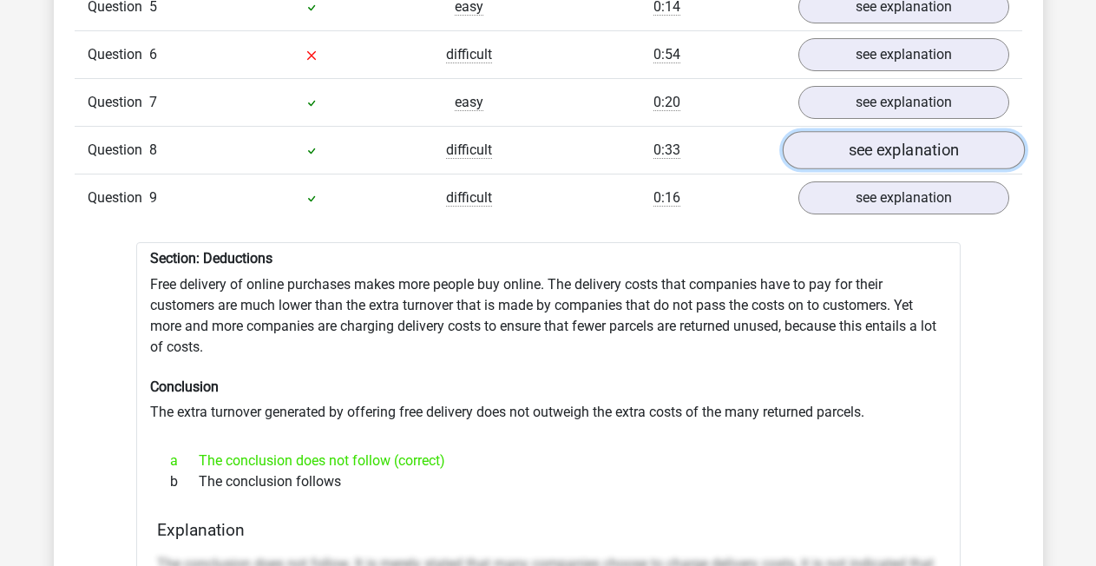
click at [878, 140] on link "see explanation" at bounding box center [903, 151] width 242 height 38
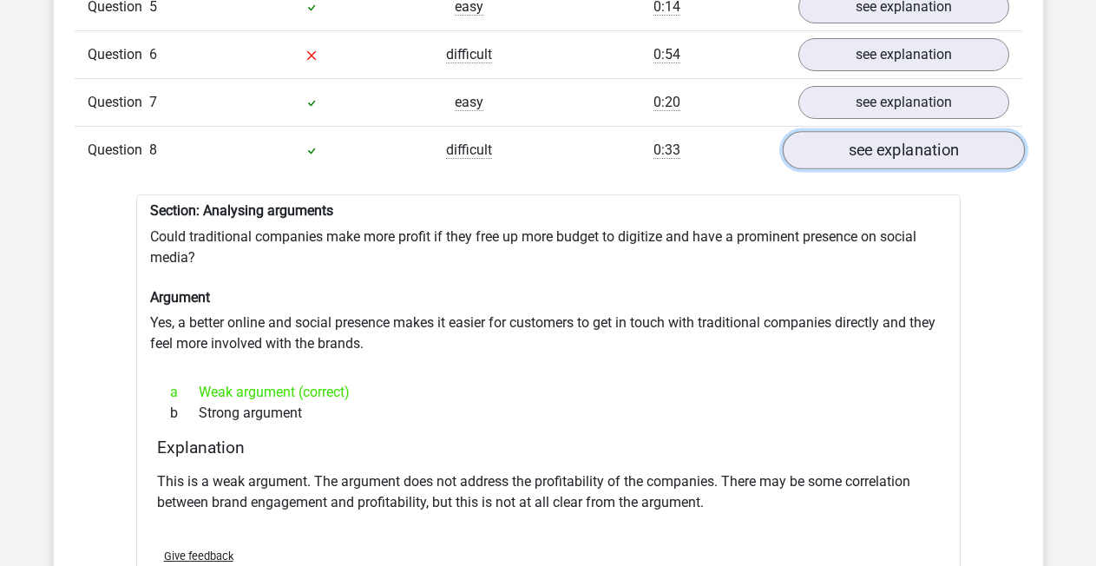
scroll to position [3520, 0]
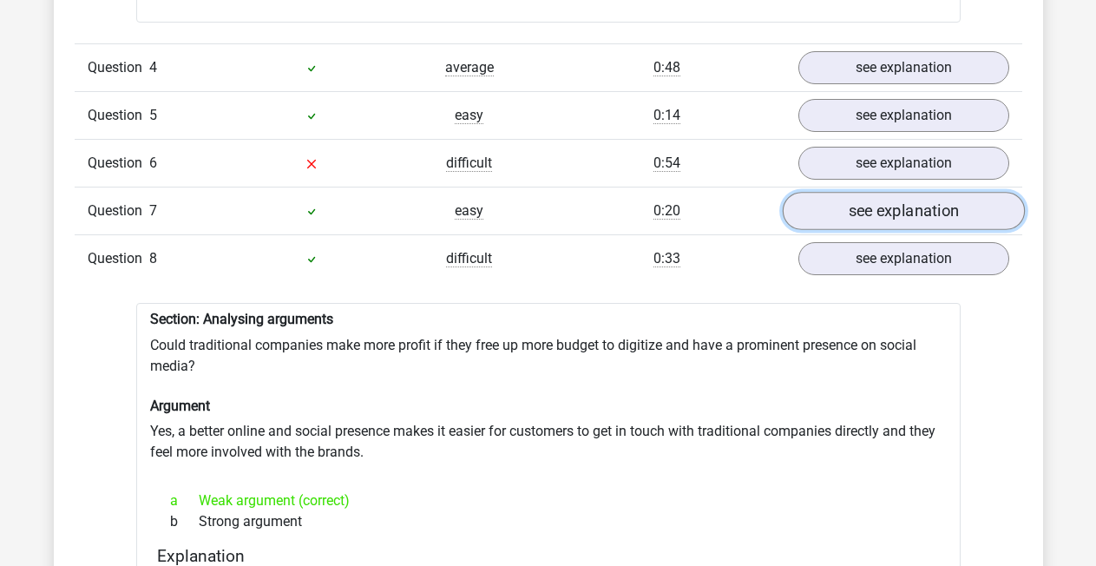
click at [876, 202] on link "see explanation" at bounding box center [903, 212] width 242 height 38
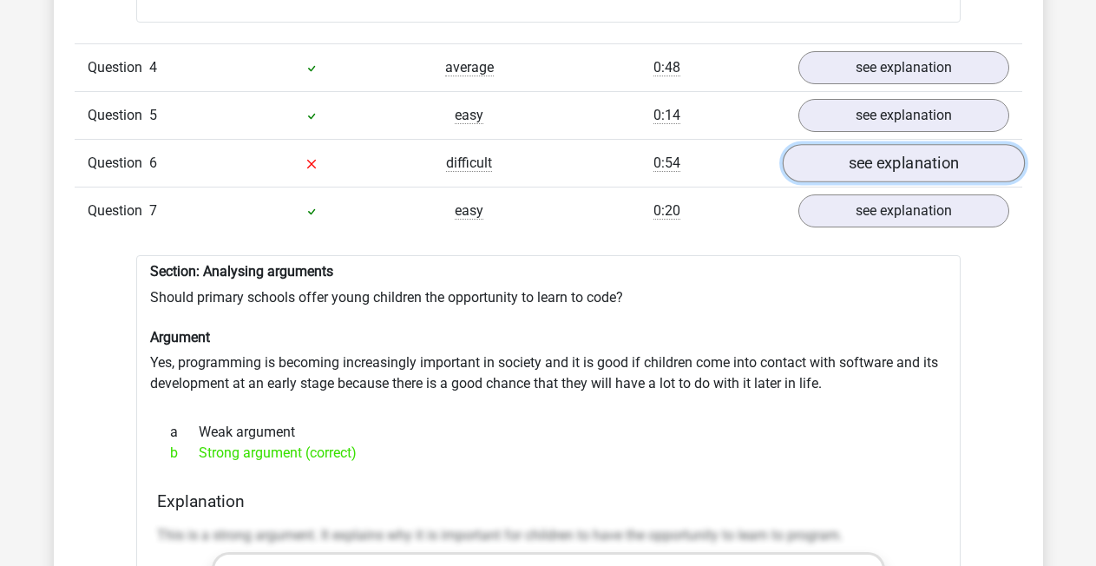
click at [860, 157] on link "see explanation" at bounding box center [903, 164] width 242 height 38
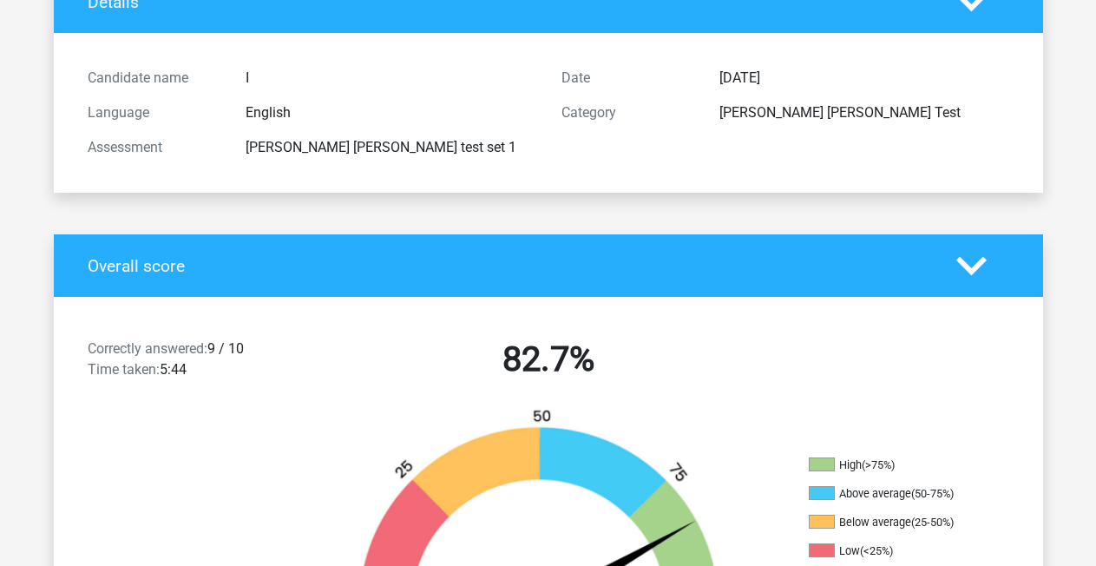
scroll to position [0, 0]
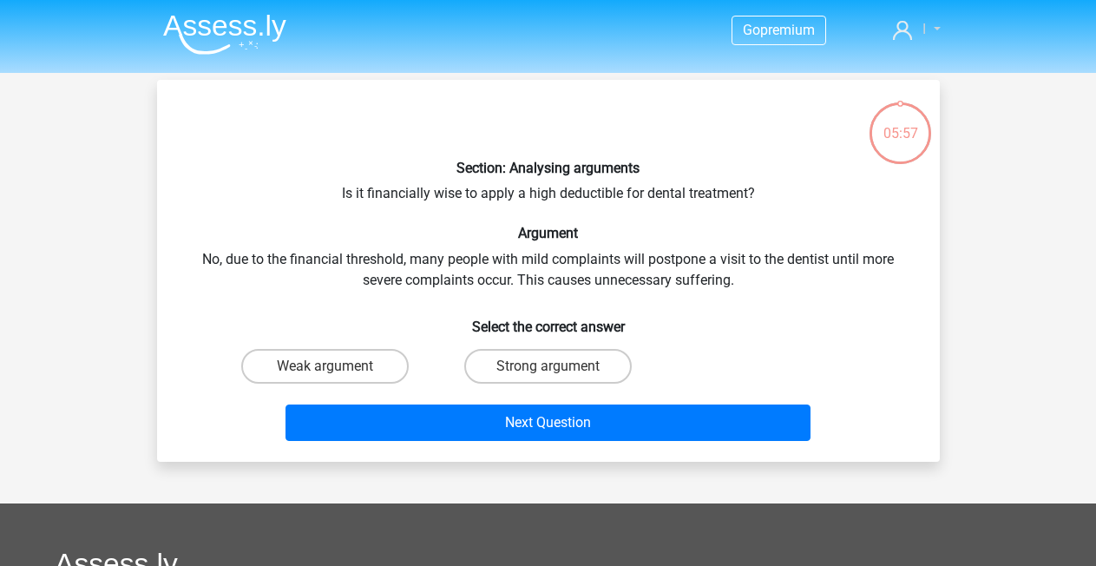
click at [926, 31] on link "I" at bounding box center [916, 29] width 61 height 21
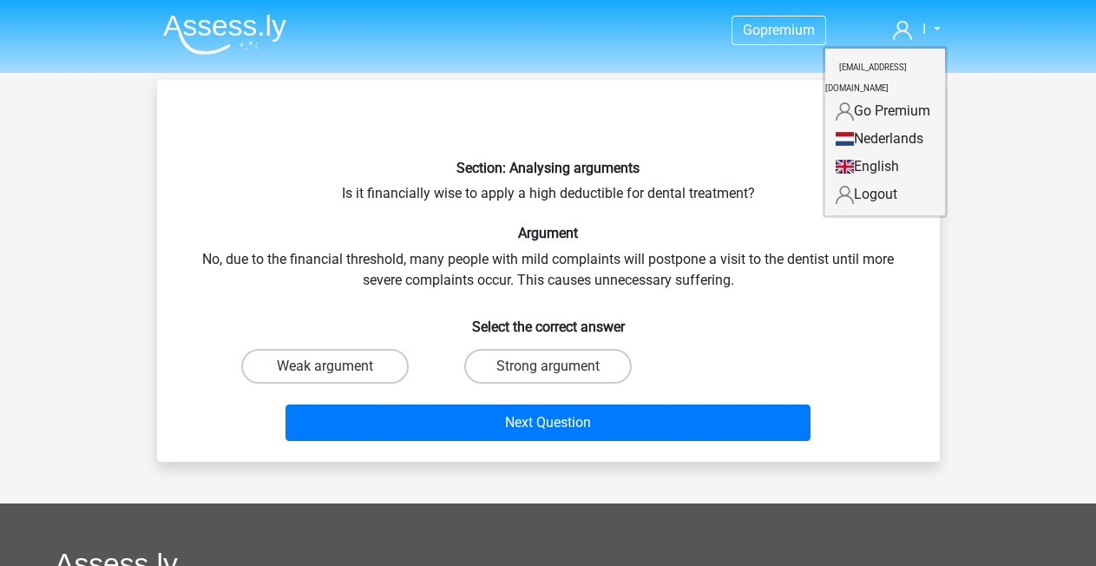
click at [863, 153] on link "English" at bounding box center [885, 167] width 120 height 28
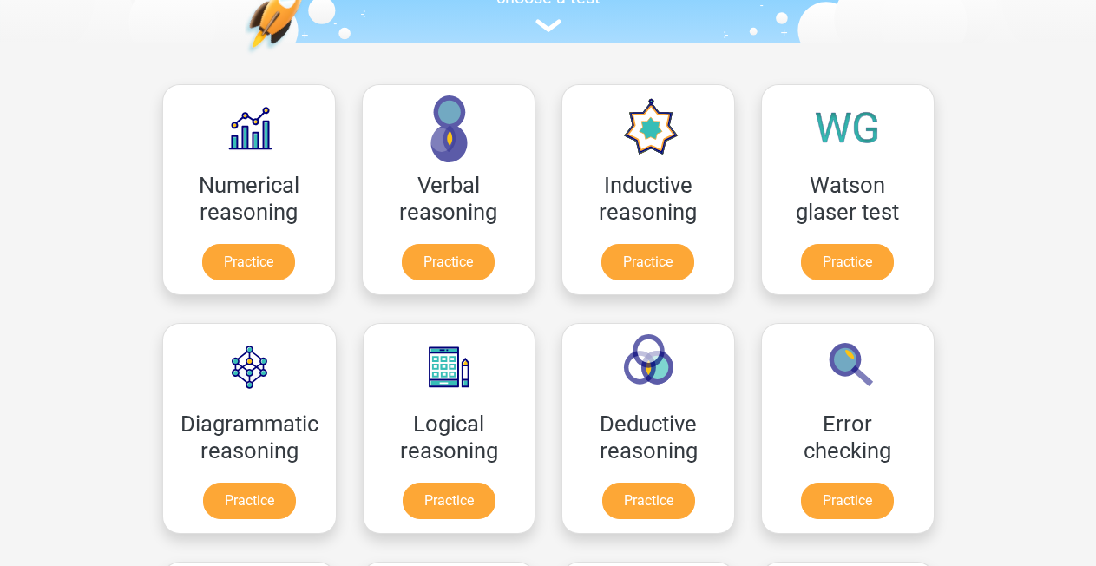
scroll to position [303, 0]
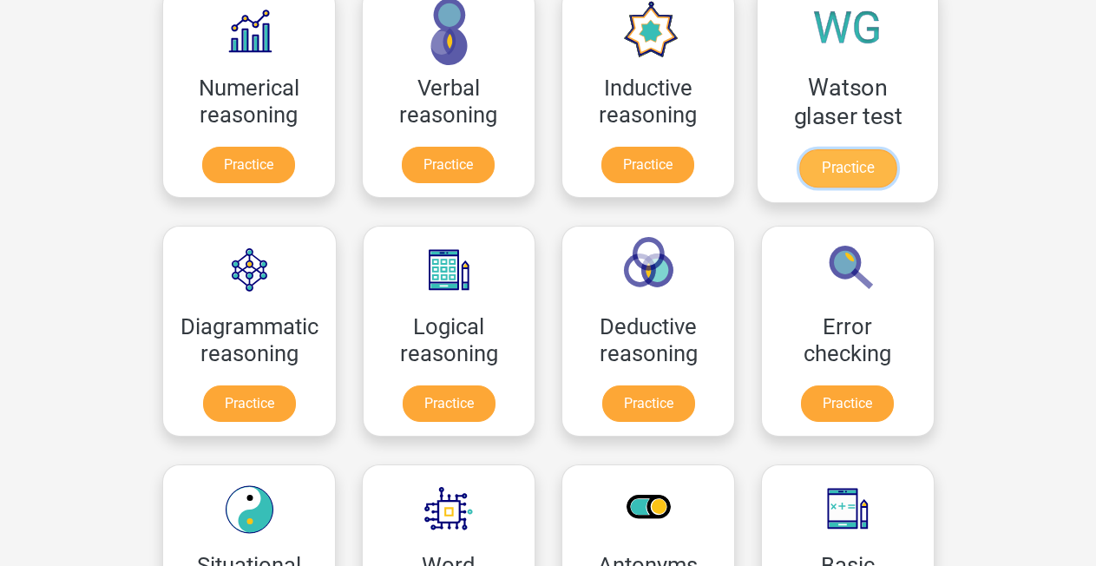
click at [852, 149] on link "Practice" at bounding box center [846, 168] width 97 height 38
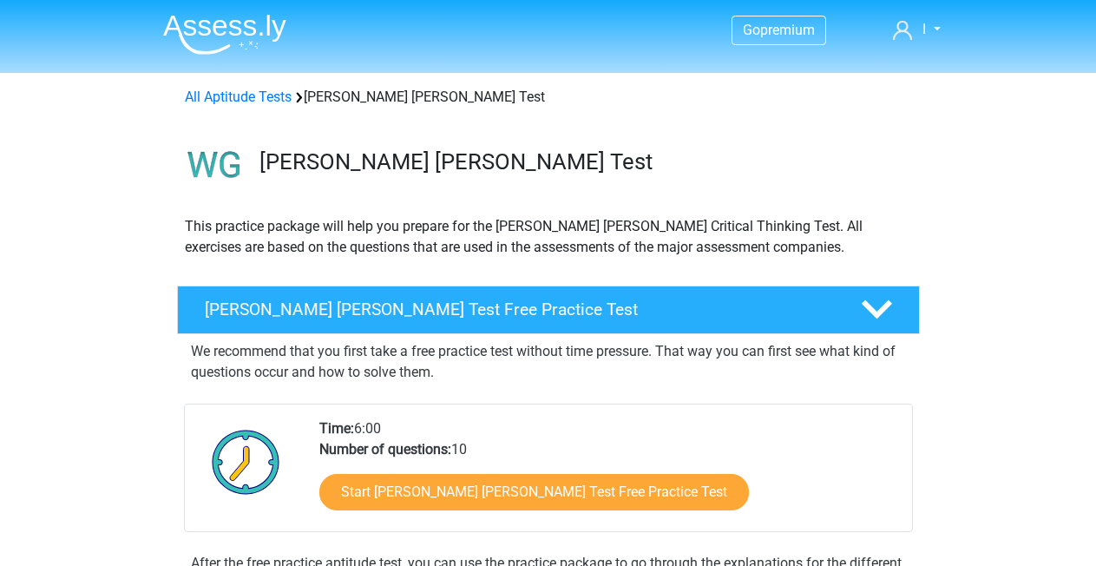
scroll to position [4, 0]
